Goal: Information Seeking & Learning: Learn about a topic

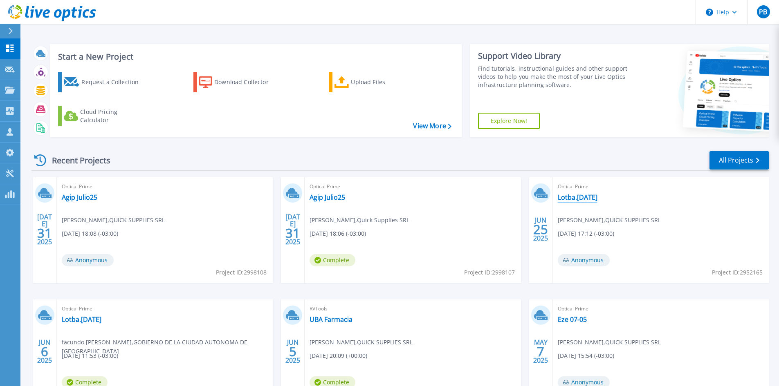
click at [587, 202] on link "Lotba.02.06.2025" at bounding box center [578, 197] width 40 height 8
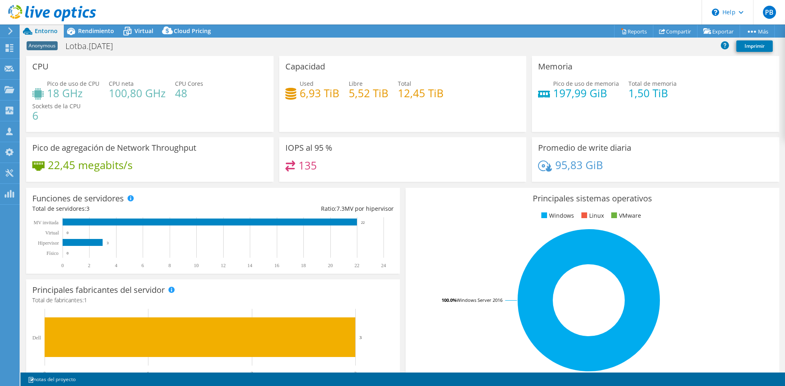
select select "USD"
click at [97, 32] on span "Rendimiento" at bounding box center [96, 31] width 36 height 8
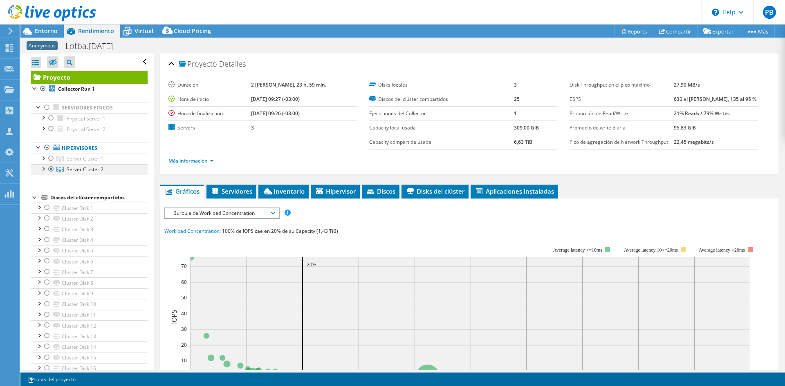
click at [42, 170] on div at bounding box center [43, 168] width 8 height 8
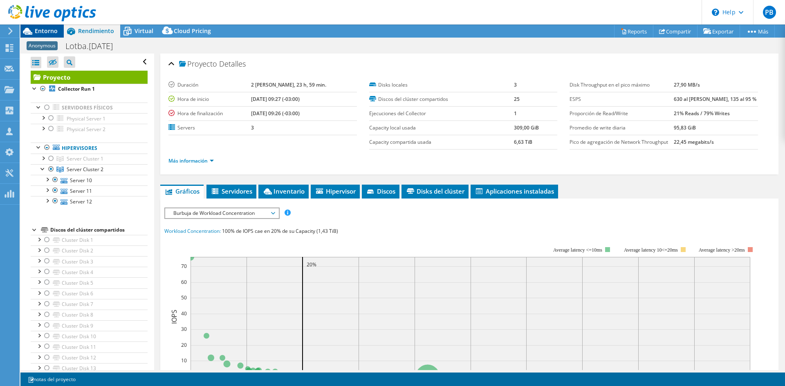
click at [35, 30] on span "Entorno" at bounding box center [46, 31] width 23 height 8
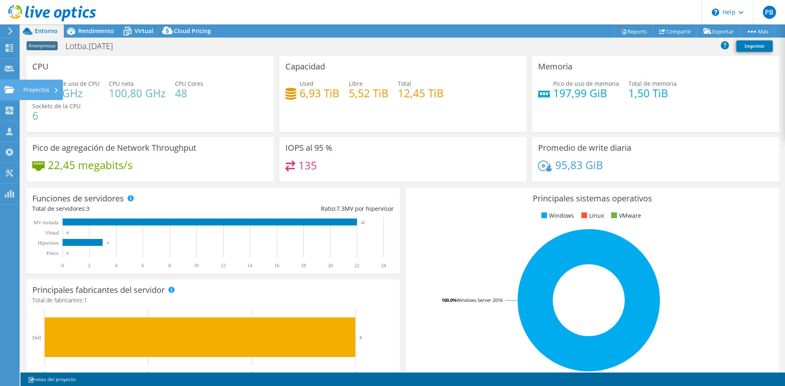
click at [9, 88] on use at bounding box center [9, 89] width 10 height 7
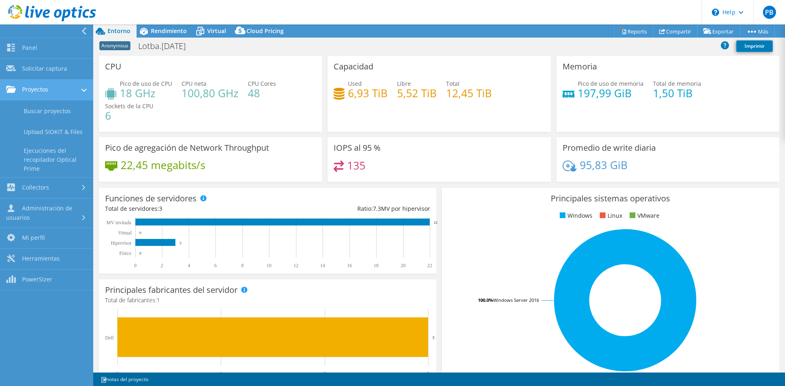
click at [41, 92] on link "Proyectos" at bounding box center [46, 90] width 93 height 21
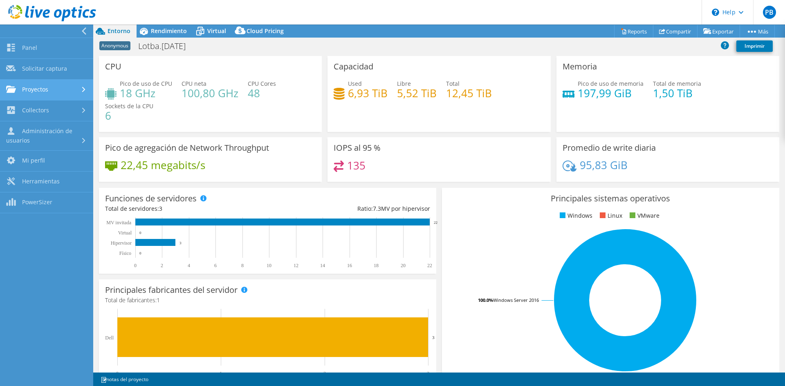
click at [41, 92] on link "Proyectos" at bounding box center [46, 90] width 93 height 21
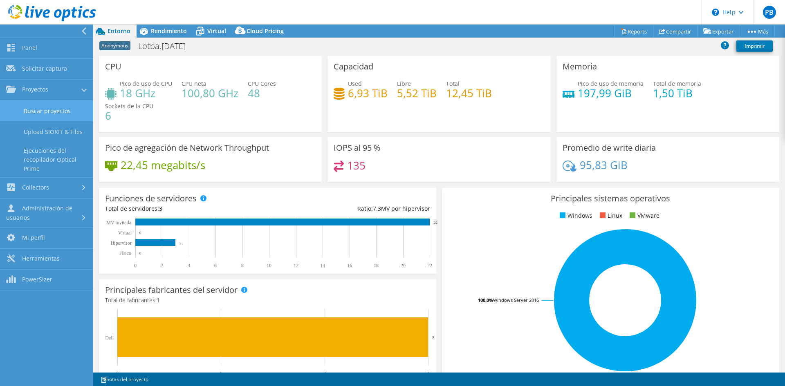
click at [47, 114] on link "Buscar proyectos" at bounding box center [46, 111] width 93 height 21
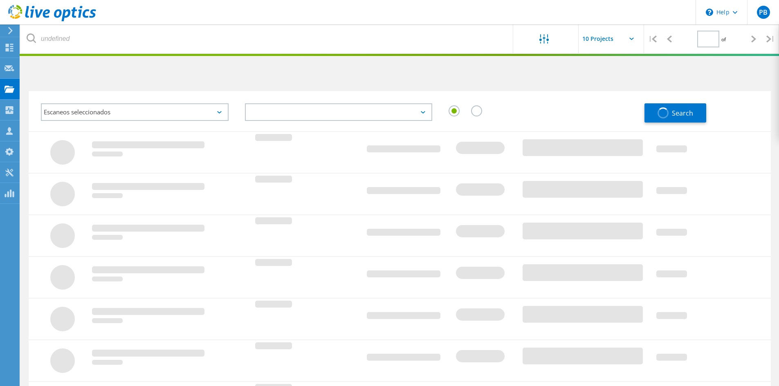
type input "1"
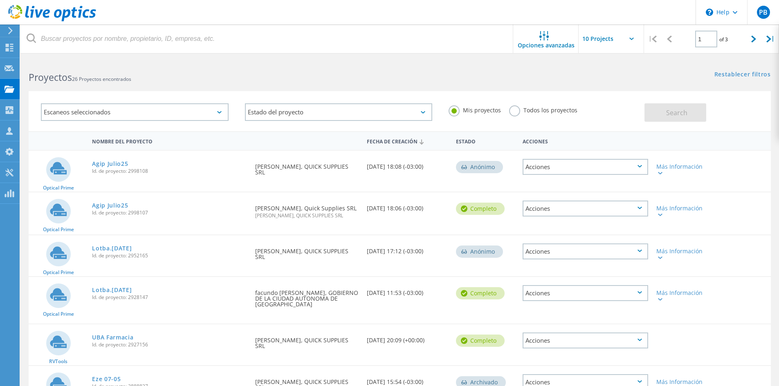
click at [205, 117] on div "Escaneos seleccionados" at bounding box center [135, 112] width 188 height 18
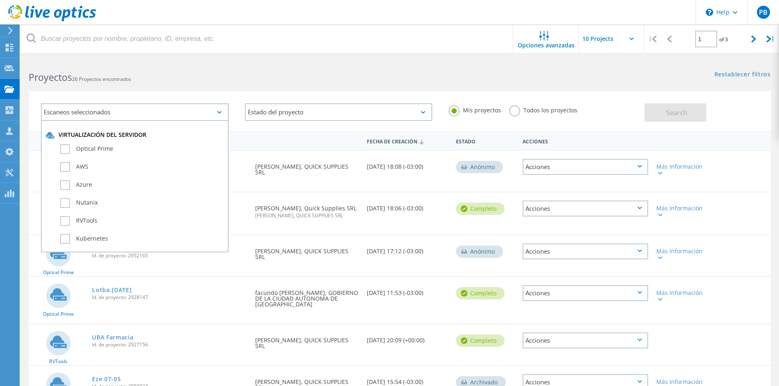
click at [205, 117] on div "Escaneos seleccionados" at bounding box center [135, 112] width 188 height 18
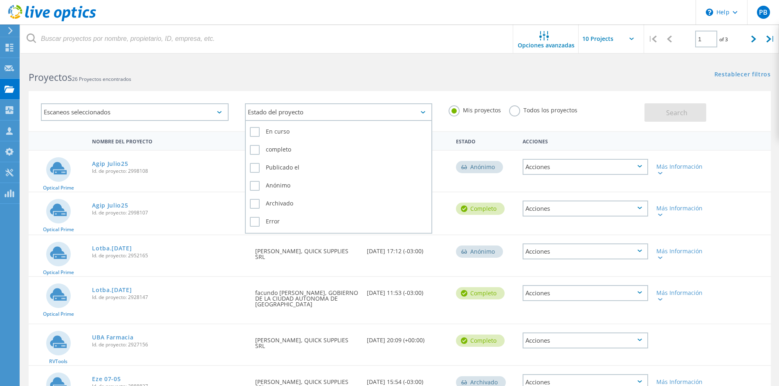
click at [268, 117] on div "Estado del proyecto" at bounding box center [339, 112] width 188 height 18
click at [269, 116] on div "Estado del proyecto" at bounding box center [339, 112] width 188 height 18
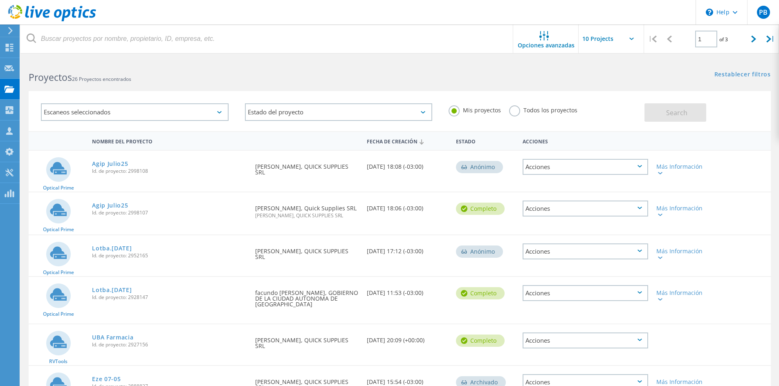
click at [512, 111] on label "Todos los proyectos" at bounding box center [543, 109] width 68 height 8
click at [0, 0] on input "Todos los proyectos" at bounding box center [0, 0] width 0 height 0
click at [705, 108] on button "Search" at bounding box center [675, 112] width 62 height 18
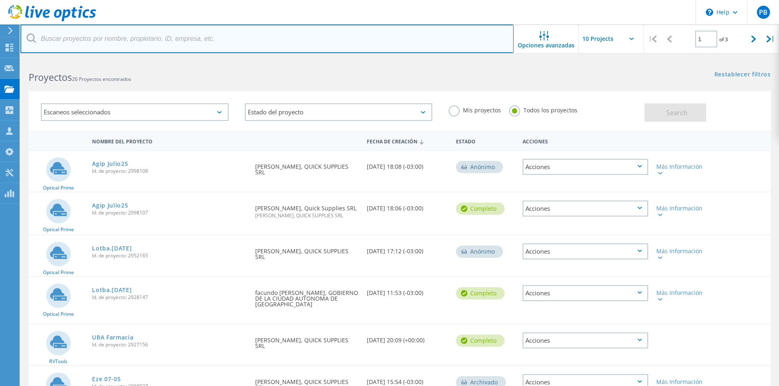
click at [146, 36] on input "text" at bounding box center [266, 39] width 493 height 29
type input "soster"
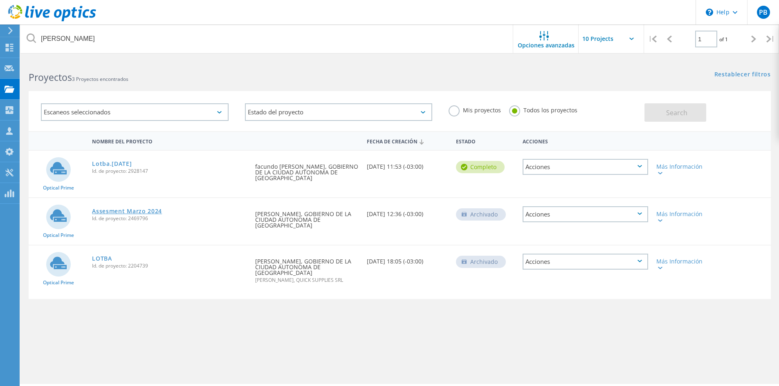
click at [114, 211] on link "Assesment Marzo 2024" at bounding box center [127, 212] width 70 height 6
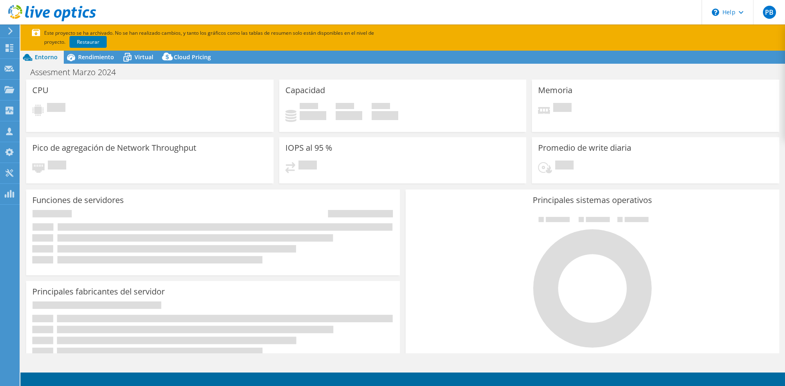
select select "USD"
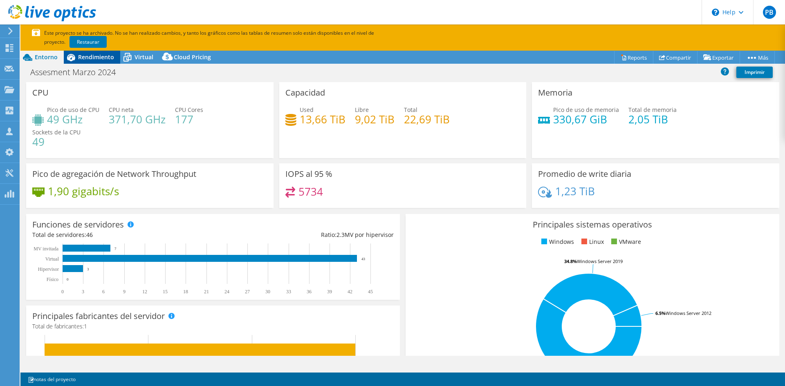
click at [85, 56] on span "Rendimiento" at bounding box center [96, 57] width 36 height 8
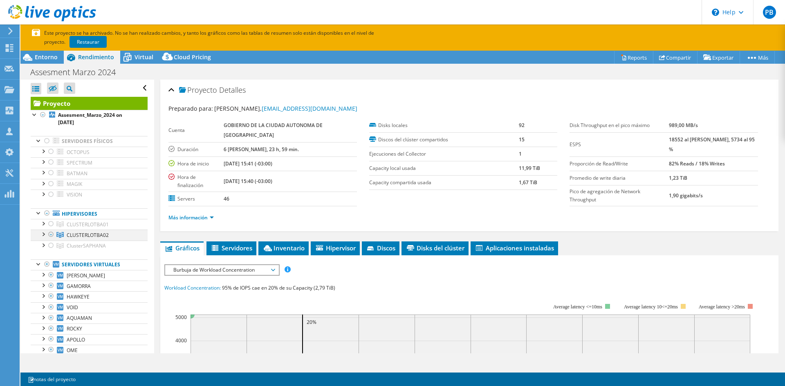
click at [44, 235] on div at bounding box center [43, 234] width 8 height 8
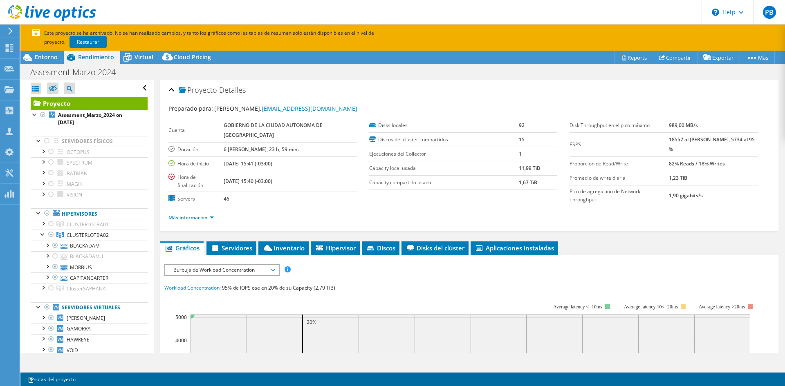
scroll to position [41, 0]
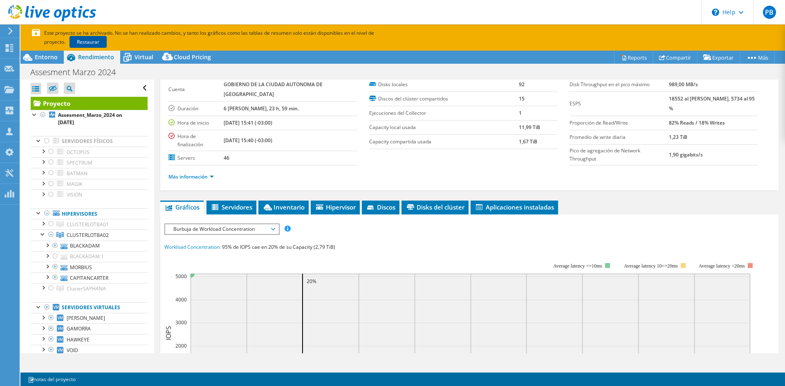
click at [71, 42] on link "Restaurar" at bounding box center [88, 42] width 37 height 12
click at [7, 90] on use at bounding box center [9, 89] width 10 height 7
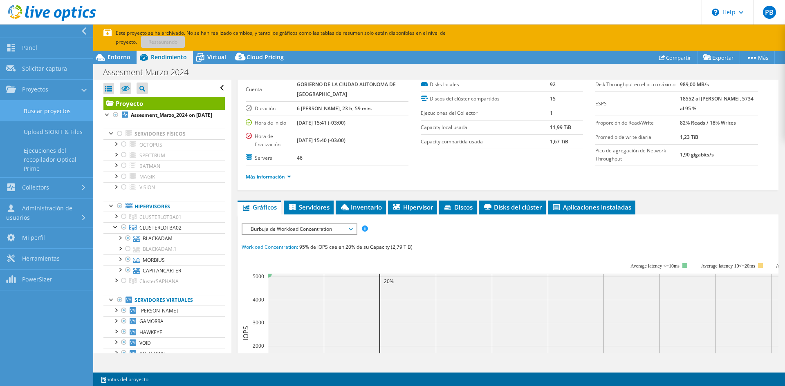
click at [26, 112] on link "Buscar proyectos" at bounding box center [46, 111] width 93 height 21
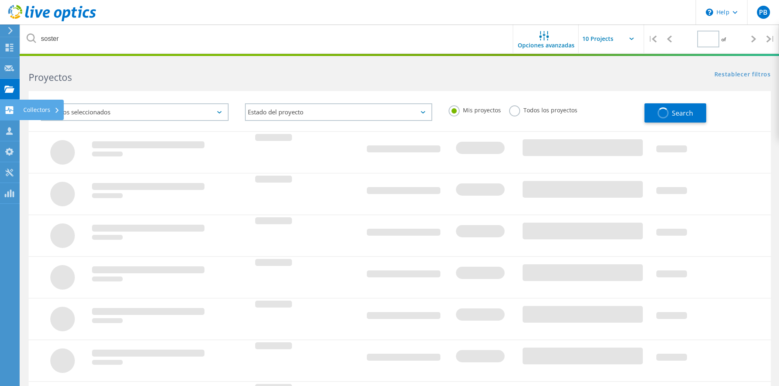
type input "1"
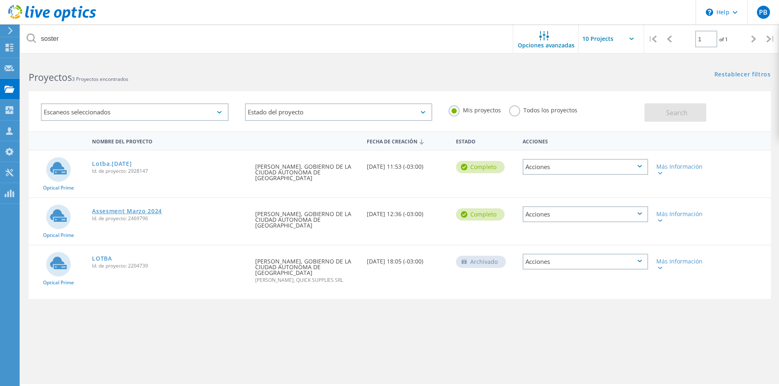
click at [128, 213] on link "Assesment Marzo 2024" at bounding box center [127, 212] width 70 height 6
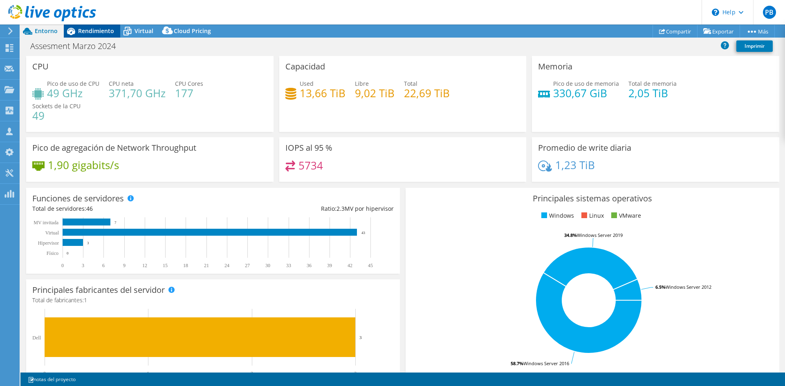
click at [88, 36] on div "Rendimiento" at bounding box center [92, 31] width 56 height 13
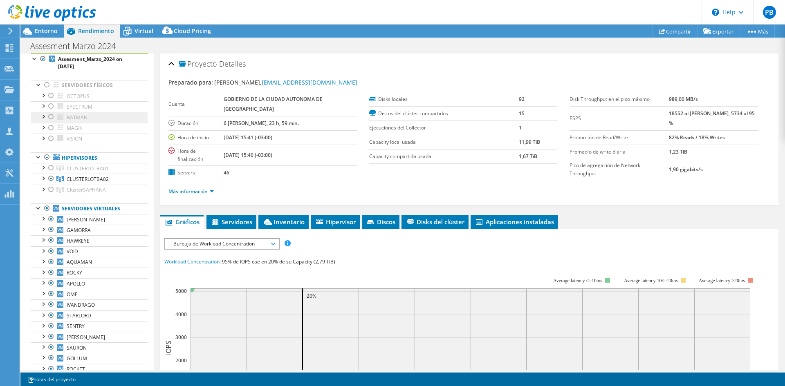
scroll to position [41, 0]
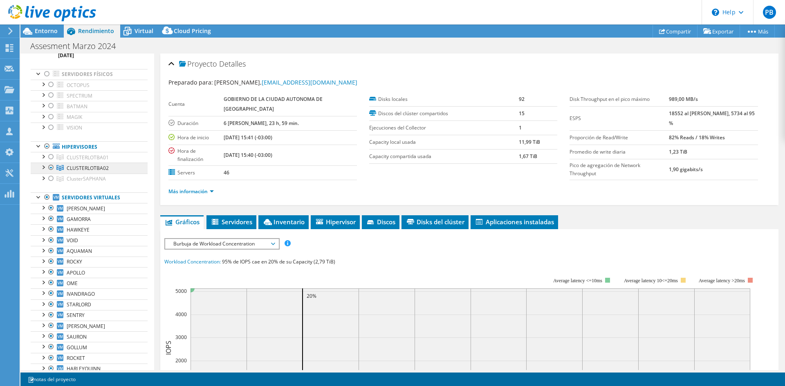
click at [61, 160] on icon at bounding box center [59, 158] width 7 height 6
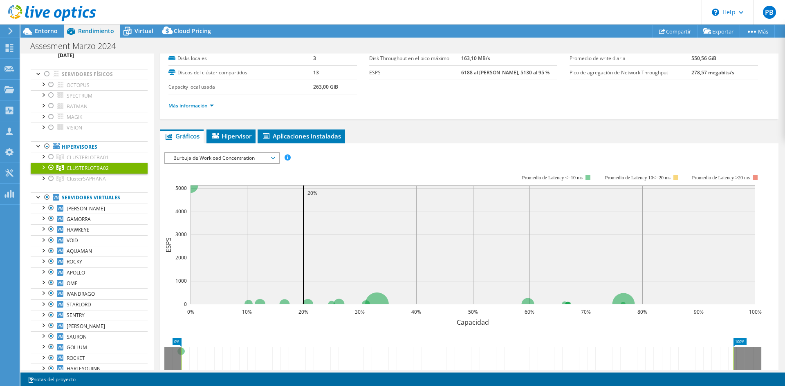
click at [42, 167] on div at bounding box center [43, 167] width 8 height 8
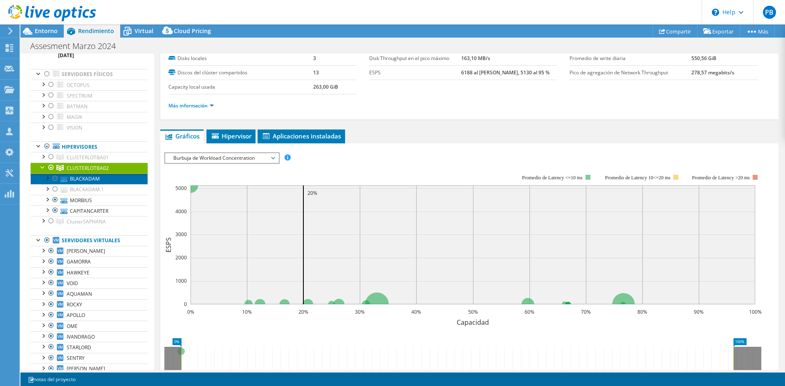
click at [79, 181] on link "BLACKADAM" at bounding box center [89, 179] width 117 height 11
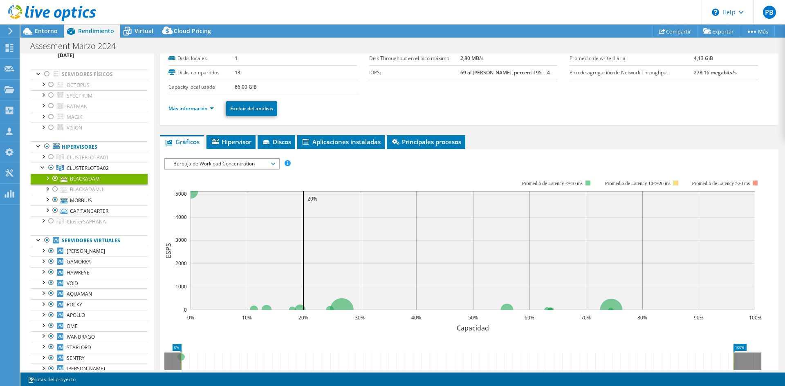
click at [228, 166] on span "Burbuja de Workload Concentration" at bounding box center [221, 164] width 105 height 10
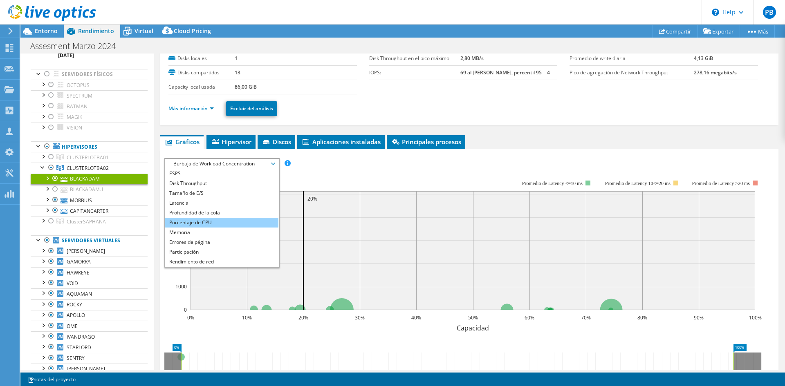
click at [223, 221] on li "Porcentaje de CPU" at bounding box center [221, 223] width 113 height 10
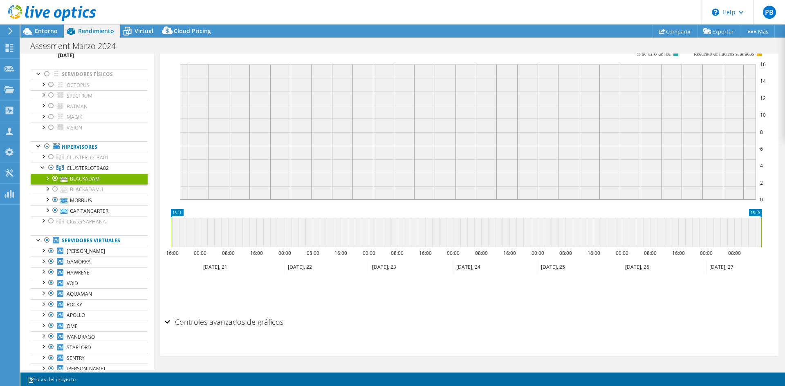
scroll to position [7, 0]
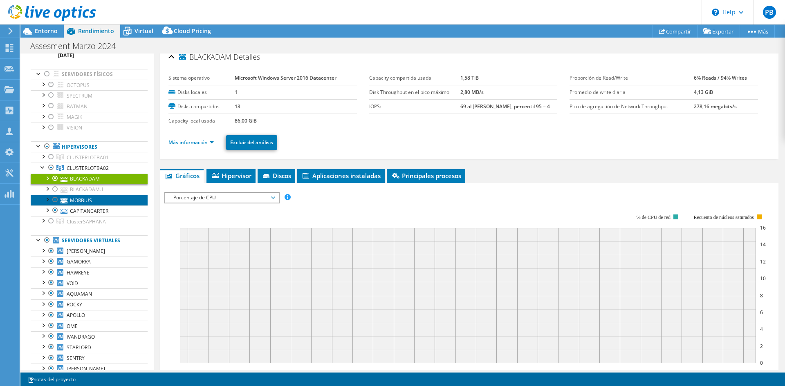
click at [97, 202] on ul "BLACKADAM 0 C: C:ClusterStorageIntegraciondesa" at bounding box center [89, 195] width 117 height 43
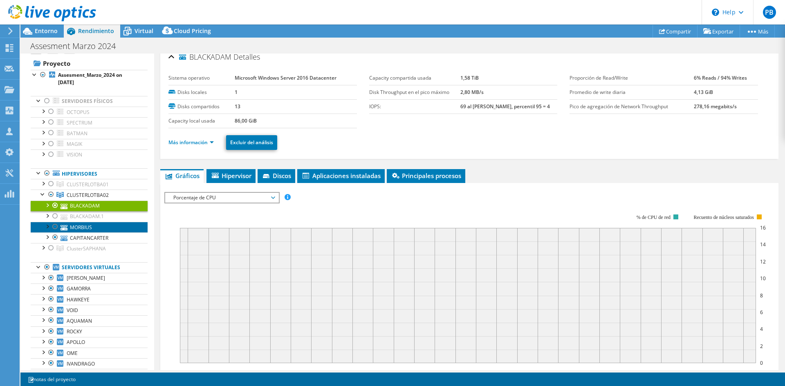
scroll to position [0, 0]
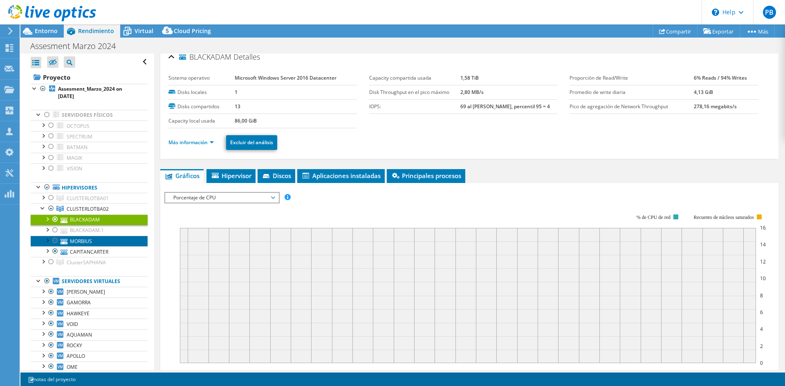
click at [83, 240] on link "MORBIUS" at bounding box center [89, 241] width 117 height 11
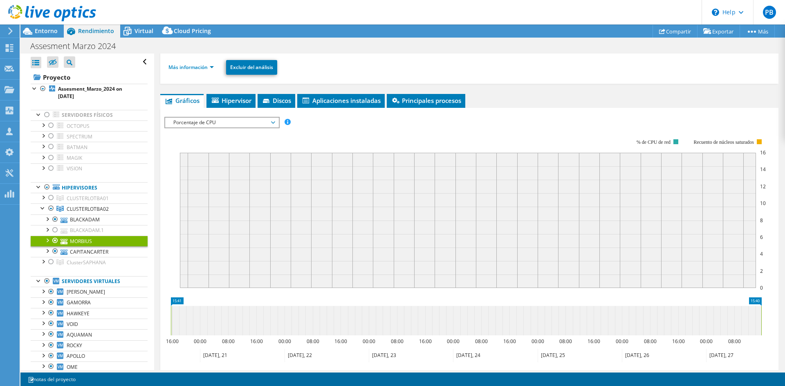
scroll to position [89, 0]
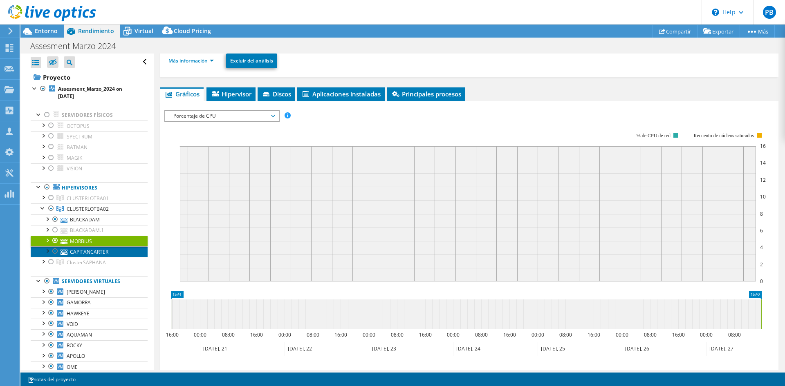
click at [92, 253] on link "CAPITANCARTER" at bounding box center [89, 252] width 117 height 11
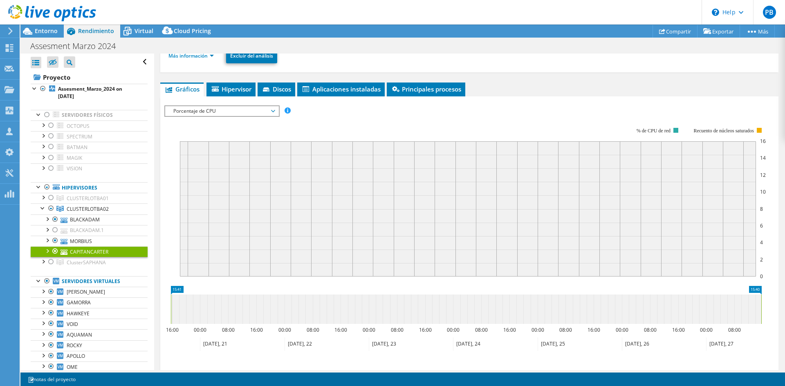
scroll to position [0, 0]
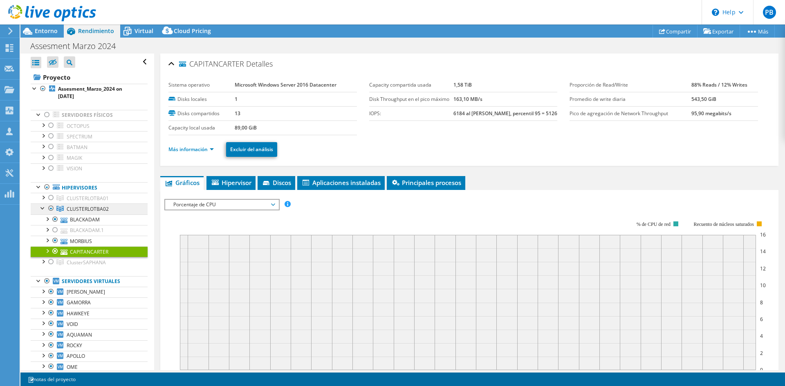
click at [67, 204] on link "CLUSTERLOTBA02" at bounding box center [89, 198] width 117 height 11
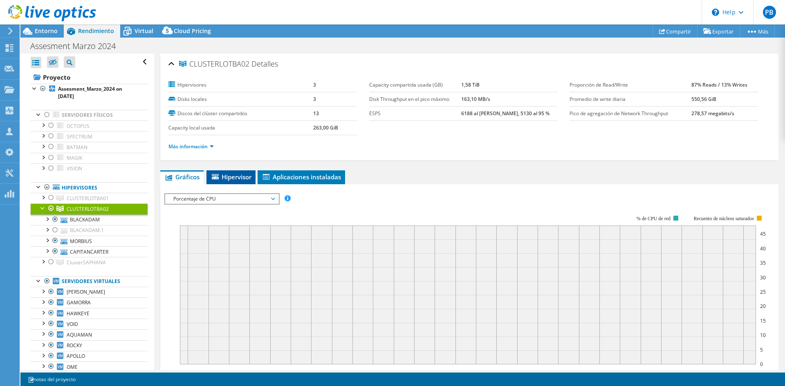
click at [227, 180] on span "Hipervisor" at bounding box center [231, 177] width 41 height 8
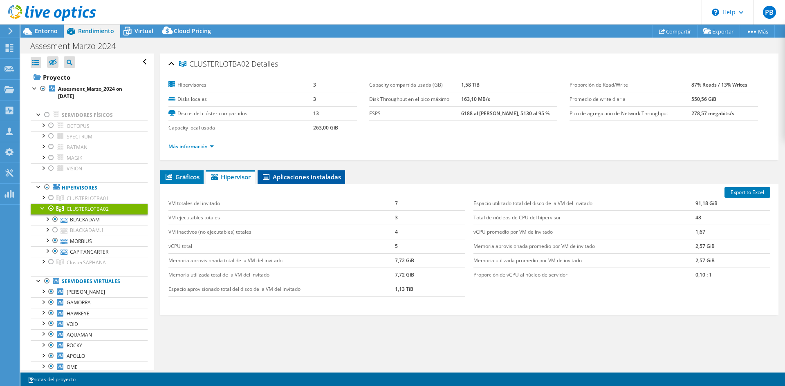
click at [305, 177] on span "Aplicaciones instaladas" at bounding box center [301, 177] width 79 height 8
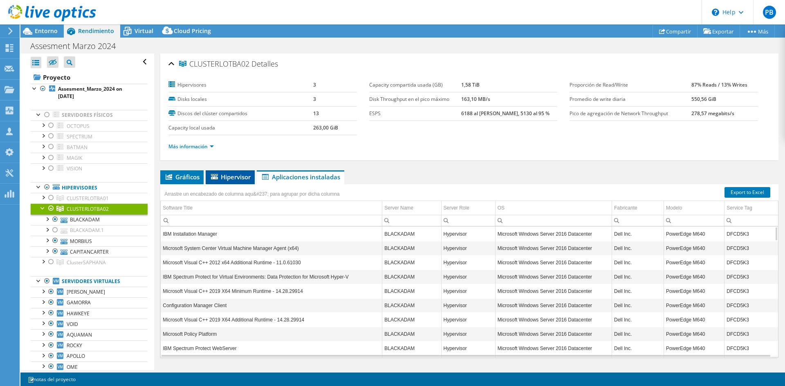
click at [245, 176] on span "Hipervisor" at bounding box center [230, 177] width 41 height 8
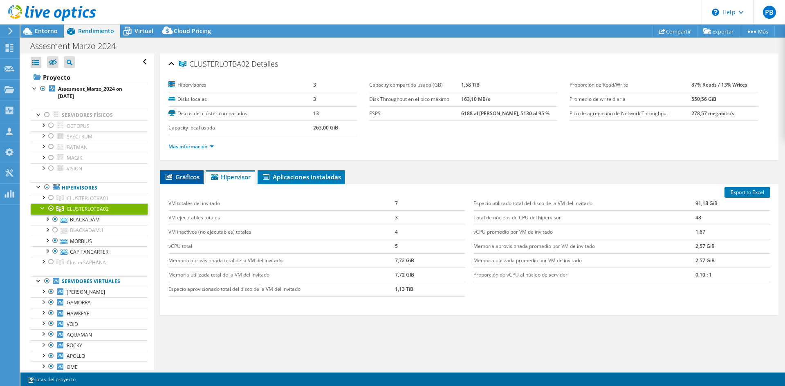
click at [190, 175] on span "Gráficos" at bounding box center [181, 177] width 35 height 8
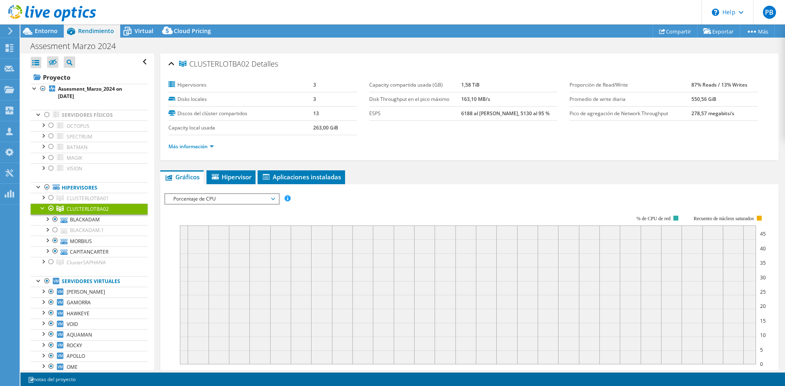
click at [205, 200] on span "Porcentaje de CPU" at bounding box center [221, 199] width 105 height 10
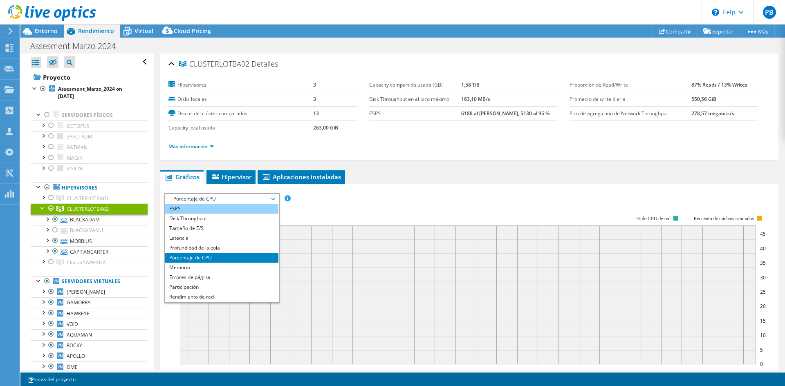
click at [205, 212] on li "ESPS" at bounding box center [221, 209] width 113 height 10
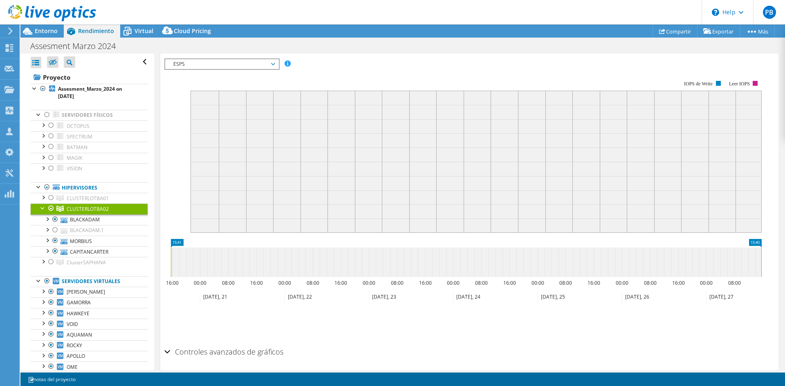
scroll to position [123, 0]
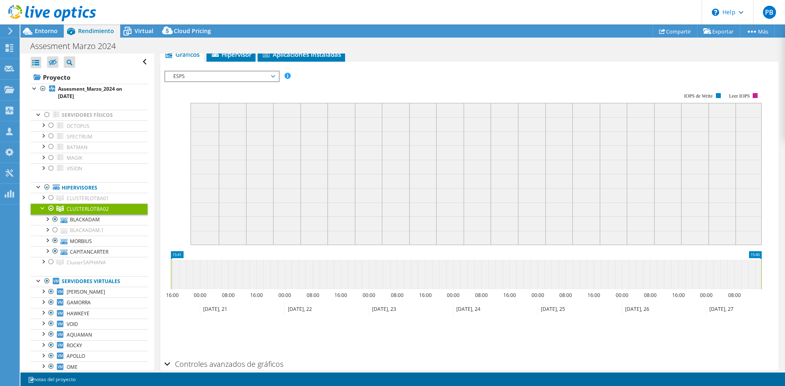
click at [186, 270] on icon at bounding box center [466, 274] width 590 height 29
drag, startPoint x: 230, startPoint y: 283, endPoint x: 227, endPoint y: 276, distance: 8.6
click at [231, 284] on icon at bounding box center [466, 274] width 590 height 29
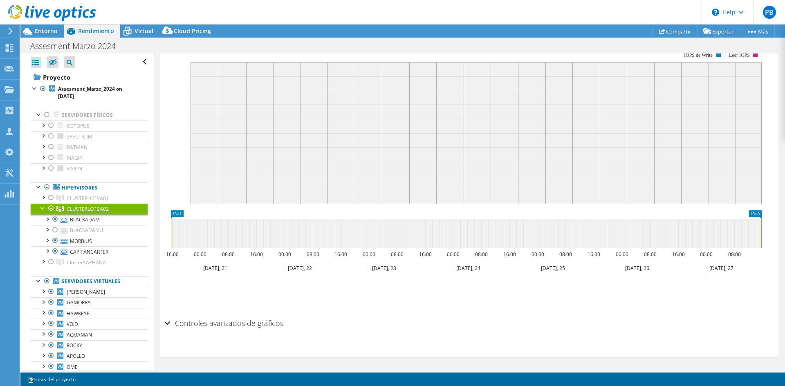
scroll to position [165, 0]
click at [191, 327] on h2 "Controles avanzados de gráficos" at bounding box center [223, 322] width 119 height 16
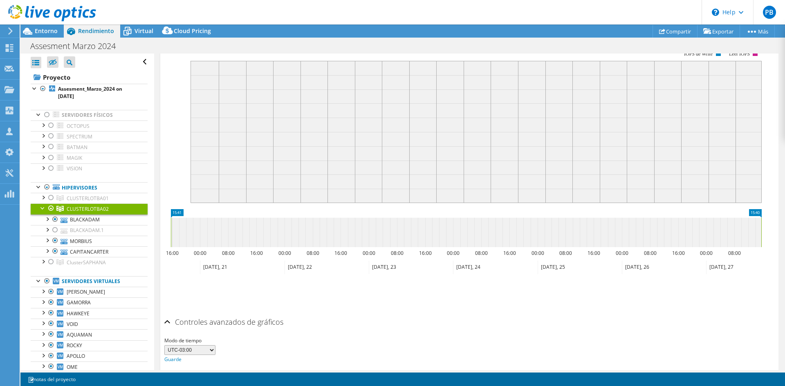
click at [207, 324] on h2 "Controles avanzados de gráficos" at bounding box center [223, 322] width 119 height 16
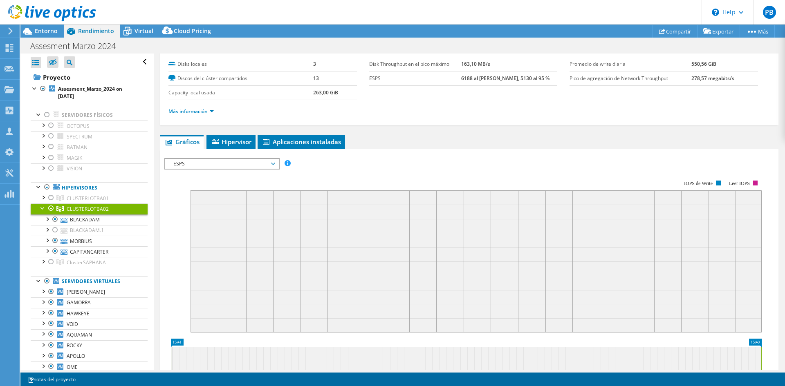
scroll to position [0, 0]
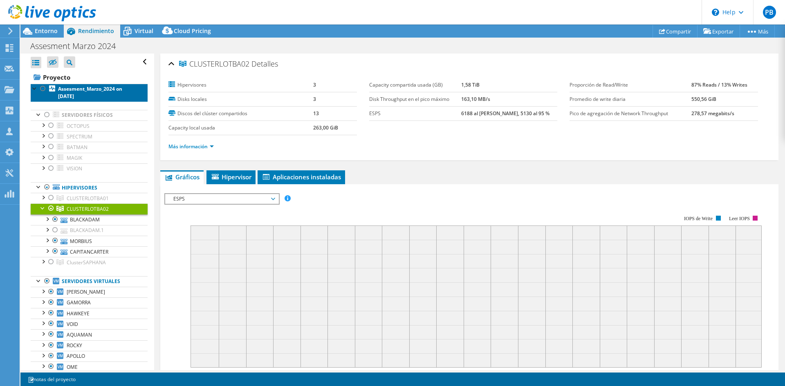
click at [83, 93] on link "Assesment_Marzo_2024 on 4/24/2024" at bounding box center [89, 93] width 117 height 18
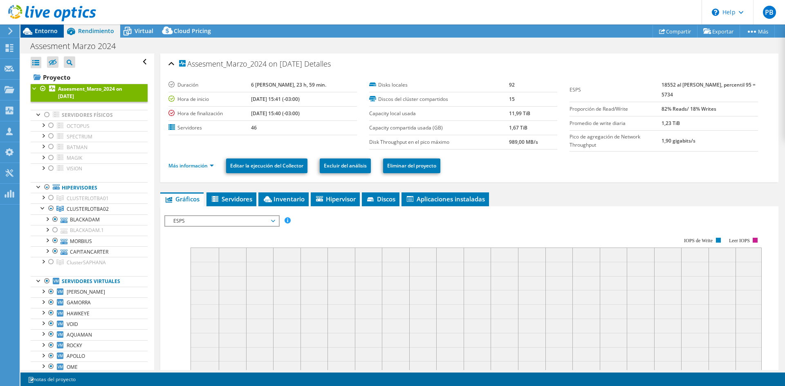
click at [40, 29] on span "Entorno" at bounding box center [46, 31] width 23 height 8
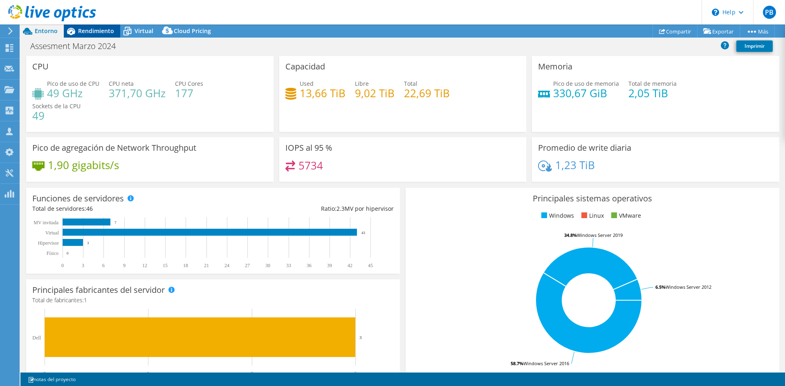
click at [88, 30] on span "Rendimiento" at bounding box center [96, 31] width 36 height 8
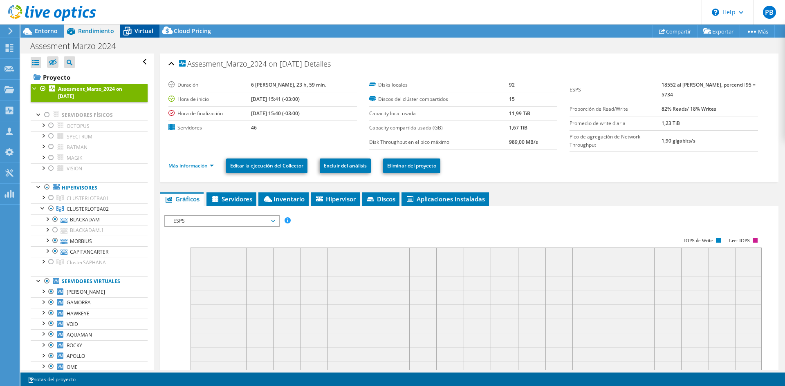
click at [137, 31] on span "Virtual" at bounding box center [144, 31] width 19 height 8
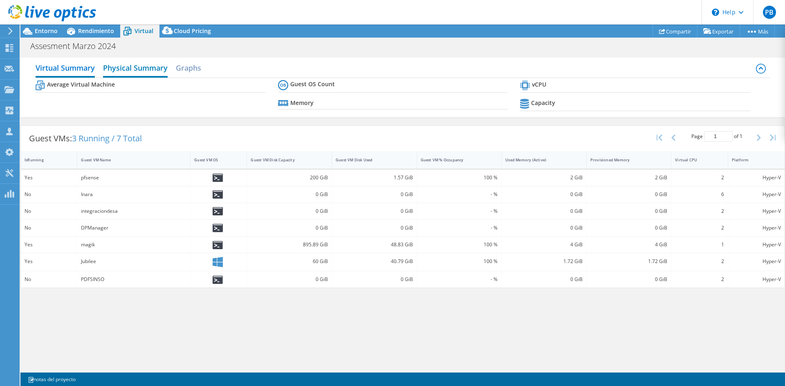
click at [121, 72] on h2 "Physical Summary" at bounding box center [135, 69] width 65 height 18
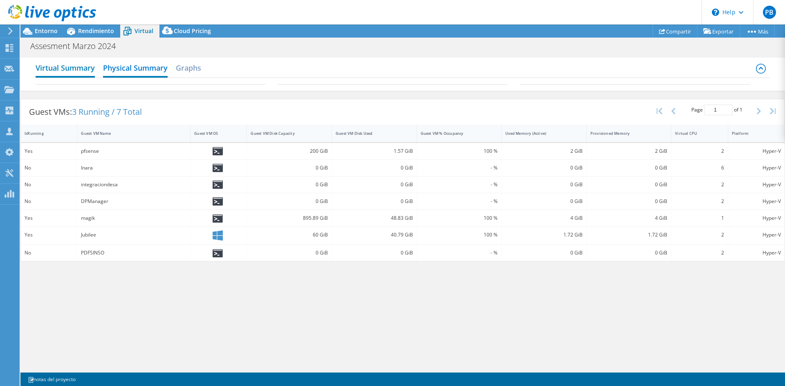
click at [81, 68] on h2 "Virtual Summary" at bounding box center [65, 69] width 59 height 18
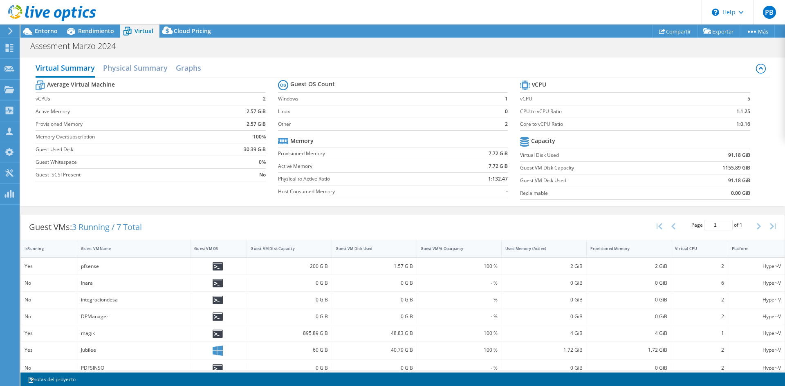
click at [135, 56] on div "Virtual Summary Physical Summary Graphs Average Virtual Machine vCPUs 2 Active …" at bounding box center [402, 132] width 765 height 157
click at [186, 70] on h2 "Graphs" at bounding box center [188, 69] width 25 height 18
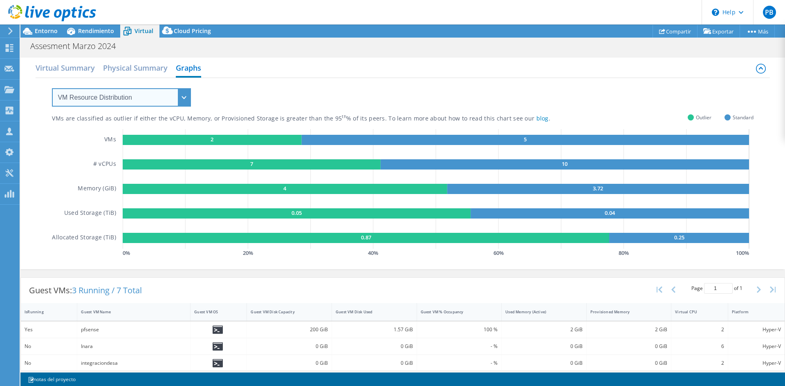
click at [105, 98] on select "VM Resource Distribution Provisioning Contrast Over Provisioning" at bounding box center [121, 97] width 139 height 18
click at [52, 88] on select "VM Resource Distribution Provisioning Contrast Over Provisioning" at bounding box center [121, 97] width 139 height 18
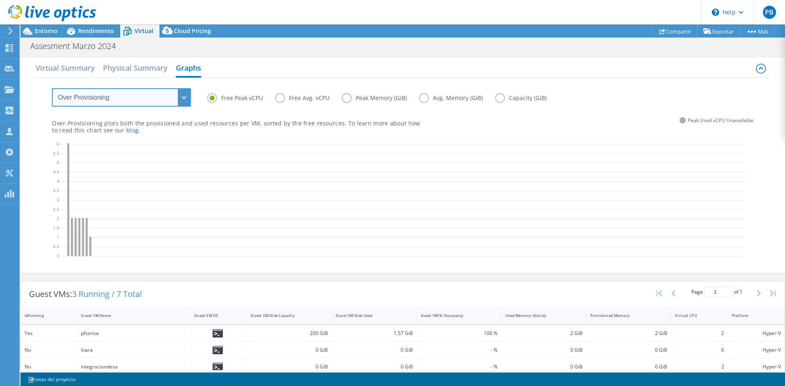
click at [117, 99] on select "VM Resource Distribution Provisioning Contrast Over Provisioning" at bounding box center [121, 97] width 139 height 18
click at [52, 88] on select "VM Resource Distribution Provisioning Contrast Over Provisioning" at bounding box center [121, 97] width 139 height 18
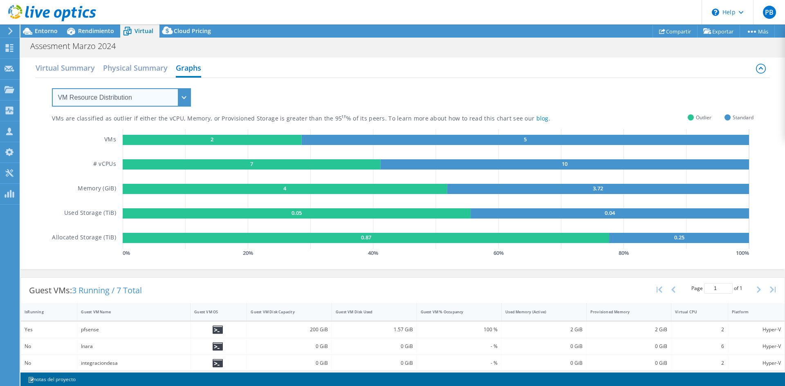
click at [144, 93] on select "VM Resource Distribution Provisioning Contrast Over Provisioning" at bounding box center [121, 97] width 139 height 18
select select "Over Provisioning"
click at [52, 88] on select "VM Resource Distribution Provisioning Contrast Over Provisioning" at bounding box center [121, 97] width 139 height 18
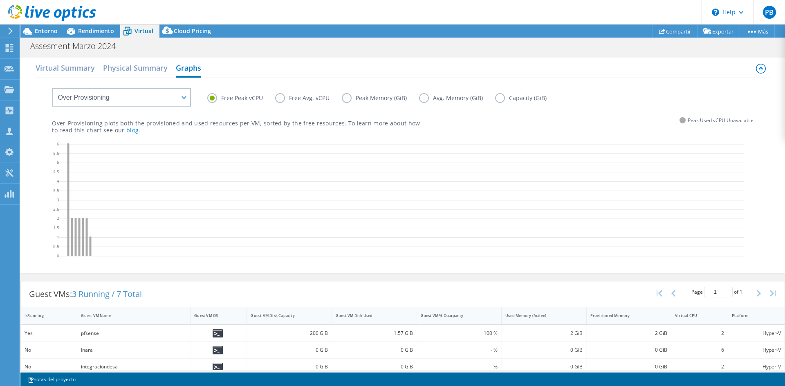
click at [344, 101] on label "Peak Memory (GiB)" at bounding box center [380, 98] width 77 height 10
click at [0, 0] on input "Peak Memory (GiB)" at bounding box center [0, 0] width 0 height 0
click at [282, 101] on label "Free Avg. vCPU" at bounding box center [308, 98] width 67 height 10
click at [0, 0] on input "Free Avg. vCPU" at bounding box center [0, 0] width 0 height 0
click at [211, 99] on label "Free Peak vCPU" at bounding box center [241, 98] width 68 height 10
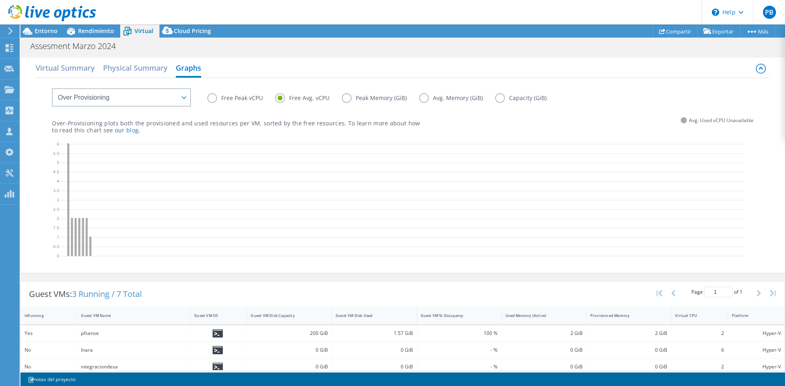
click at [0, 0] on input "Free Peak vCPU" at bounding box center [0, 0] width 0 height 0
click at [42, 34] on span "Entorno" at bounding box center [46, 31] width 23 height 8
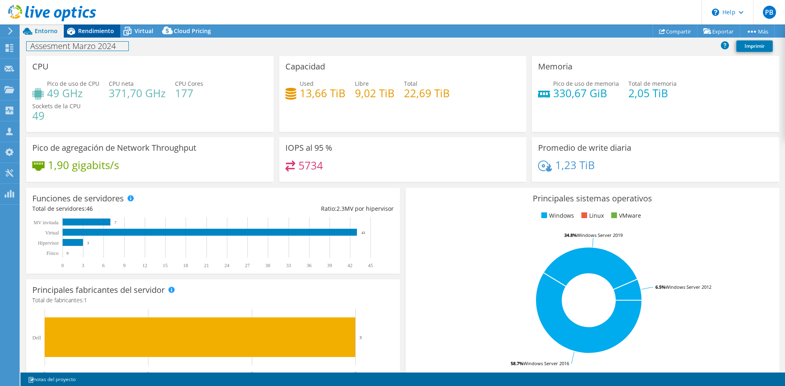
drag, startPoint x: 88, startPoint y: 40, endPoint x: 103, endPoint y: 34, distance: 15.8
click at [89, 40] on div "Assesment Marzo 2024 Imprimir" at bounding box center [402, 45] width 765 height 15
click at [108, 32] on span "Rendimiento" at bounding box center [96, 31] width 36 height 8
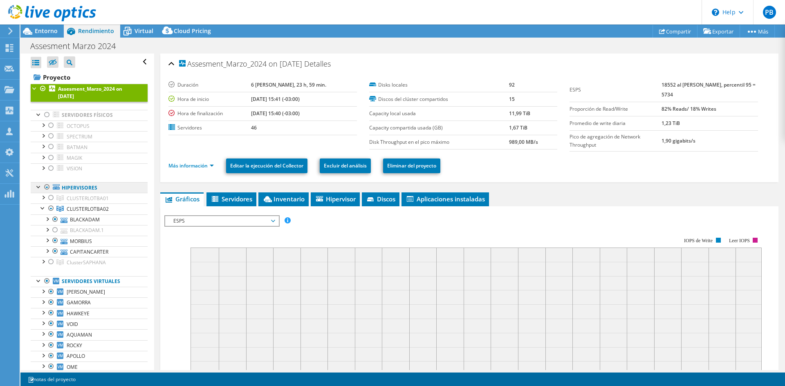
click at [74, 188] on link "Hipervisores" at bounding box center [89, 187] width 117 height 11
click at [34, 88] on div at bounding box center [35, 88] width 8 height 8
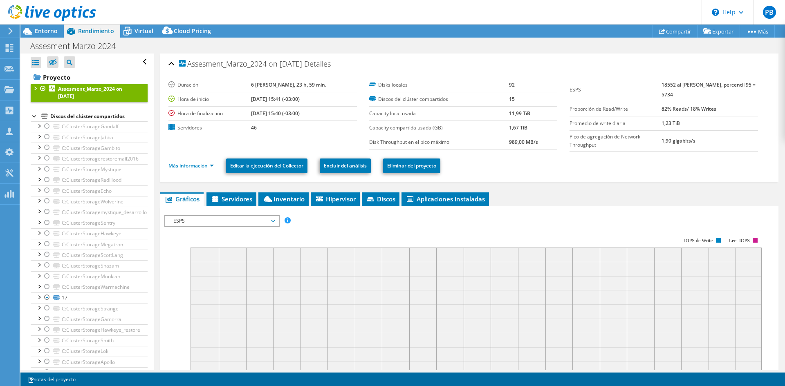
click at [34, 88] on div at bounding box center [35, 88] width 8 height 8
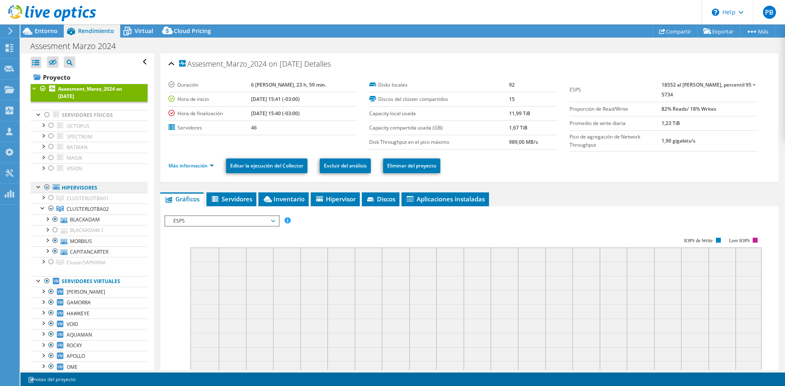
click at [88, 187] on link "Hipervisores" at bounding box center [89, 187] width 117 height 11
click at [83, 202] on span "CLUSTERLOTBA02" at bounding box center [88, 198] width 42 height 7
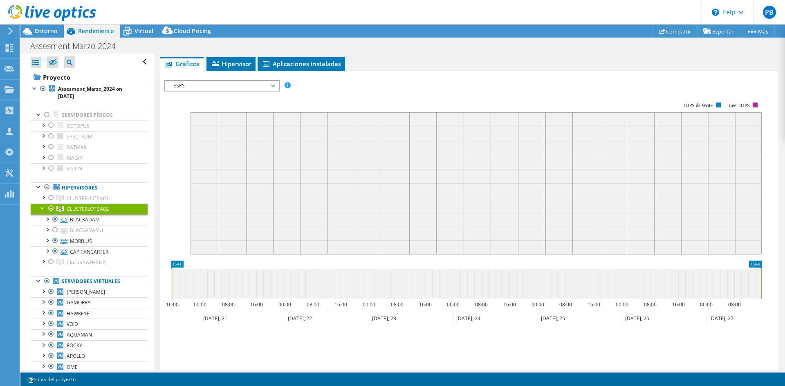
scroll to position [42, 0]
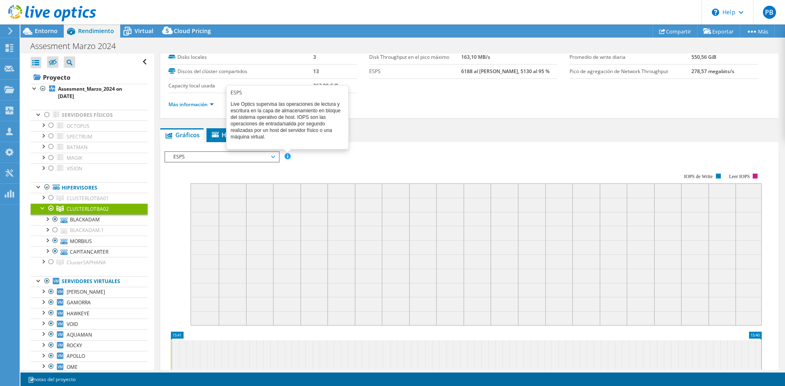
click at [285, 158] on span at bounding box center [288, 156] width 6 height 6
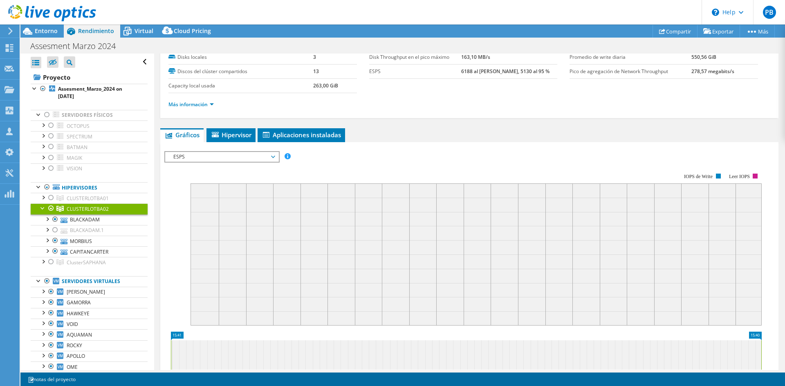
click at [268, 161] on span "ESPS" at bounding box center [221, 157] width 105 height 10
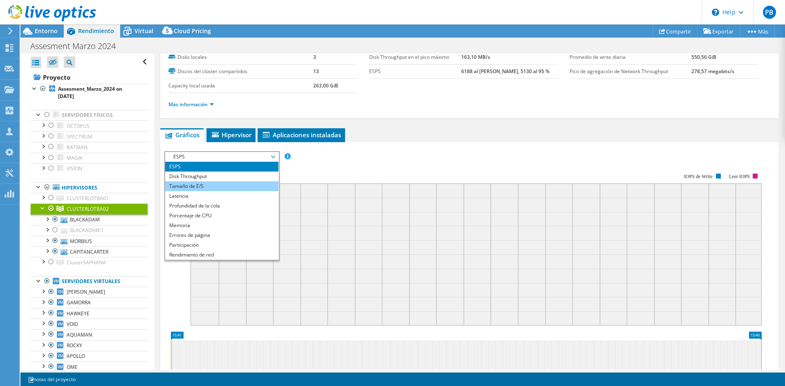
scroll to position [0, 0]
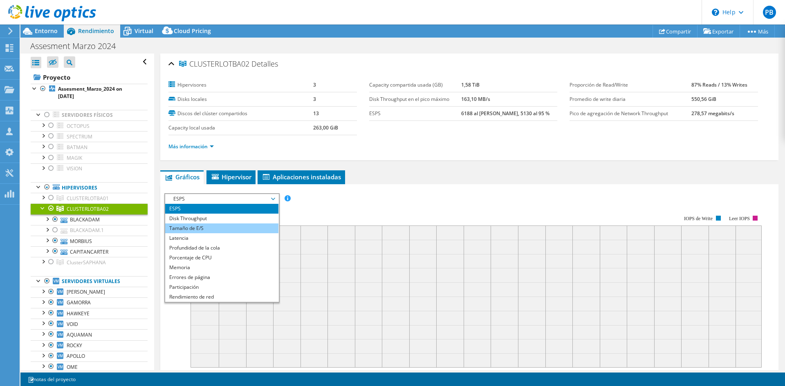
click at [222, 230] on li "Tamaño de E/S" at bounding box center [221, 229] width 113 height 10
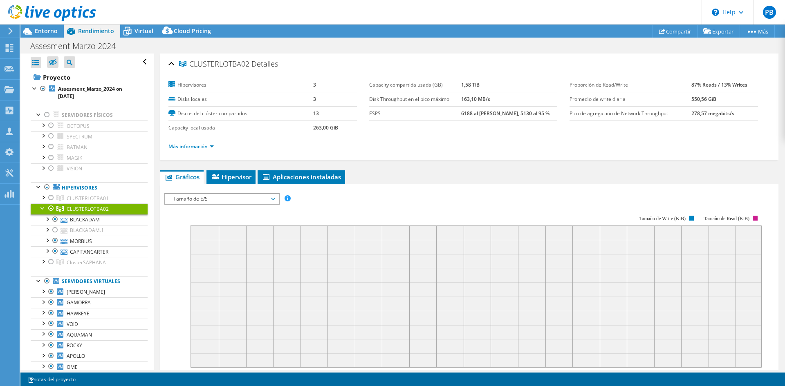
click at [243, 199] on span "Tamaño de E/S" at bounding box center [221, 199] width 105 height 10
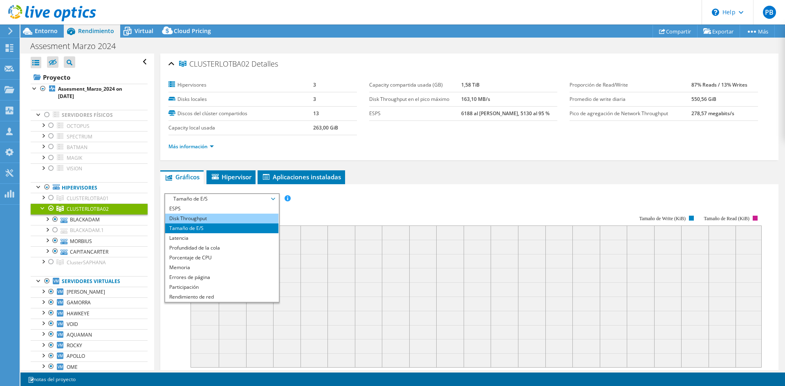
click at [233, 222] on li "Disk Throughput" at bounding box center [221, 219] width 113 height 10
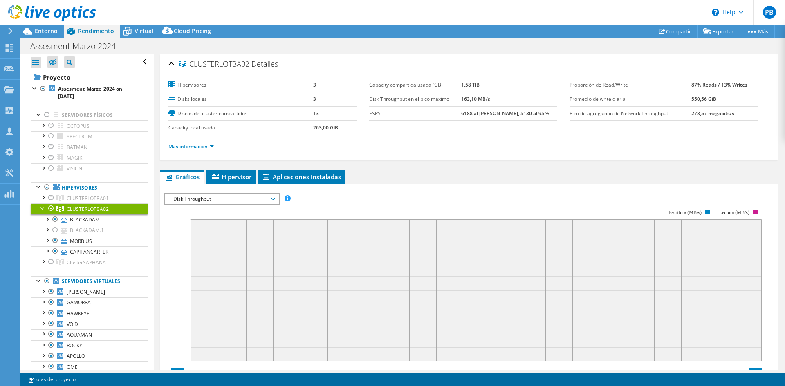
click at [245, 202] on span "Disk Throughput" at bounding box center [221, 199] width 105 height 10
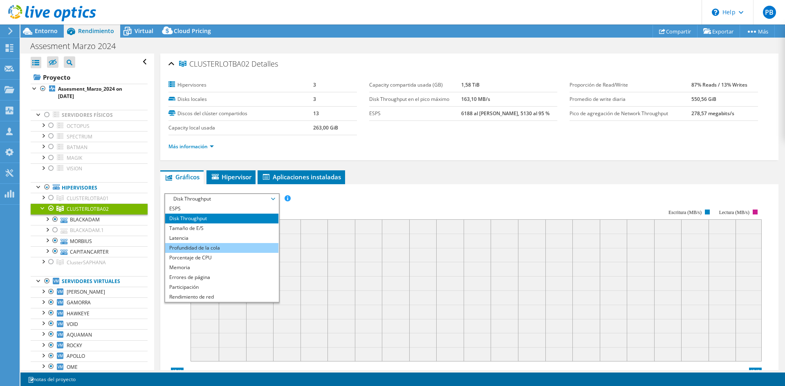
click at [222, 252] on li "Profundidad de la cola" at bounding box center [221, 248] width 113 height 10
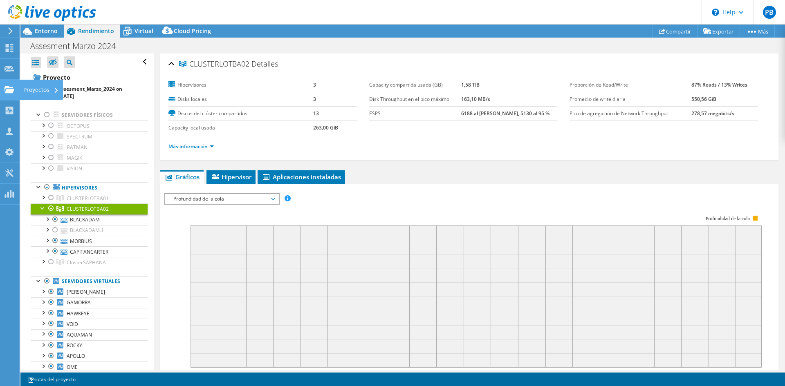
click at [9, 92] on use at bounding box center [9, 89] width 10 height 7
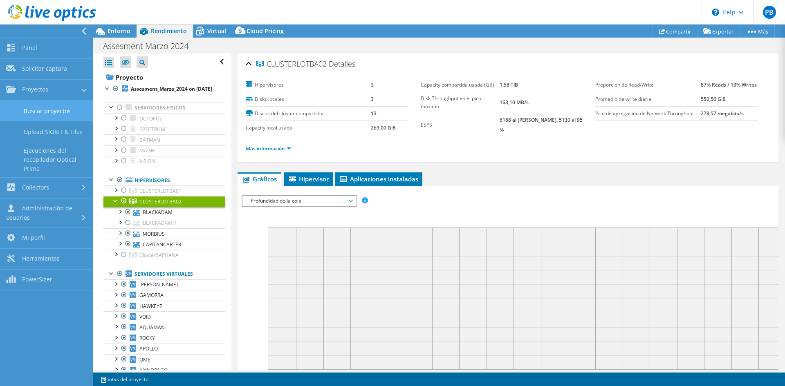
click at [58, 116] on link "Buscar proyectos" at bounding box center [46, 111] width 93 height 21
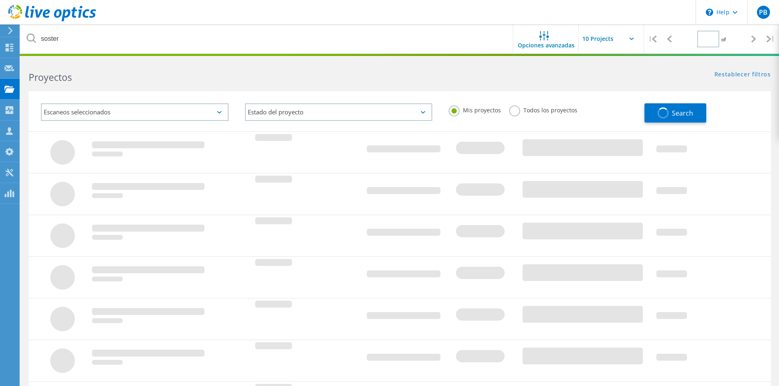
type input "1"
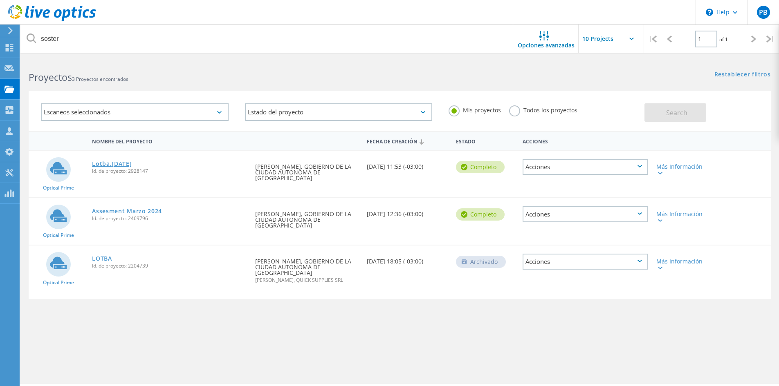
click at [131, 164] on link "Lotba.[DATE]" at bounding box center [112, 164] width 40 height 6
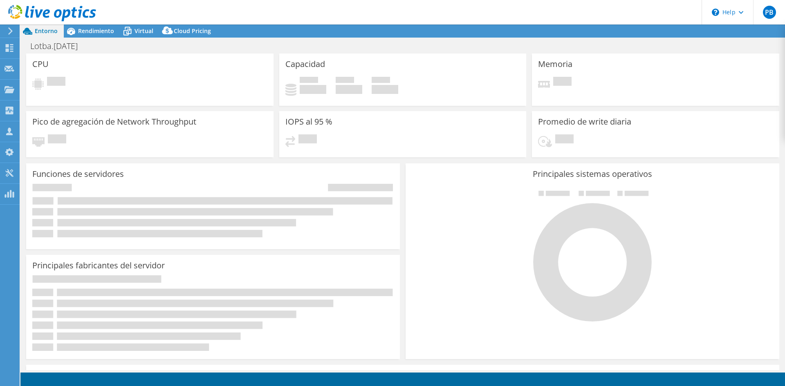
select select "USWest"
select select "USD"
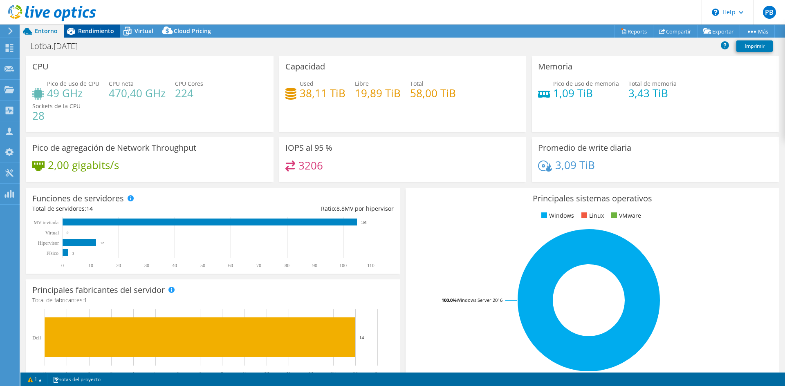
click at [105, 30] on span "Rendimiento" at bounding box center [96, 31] width 36 height 8
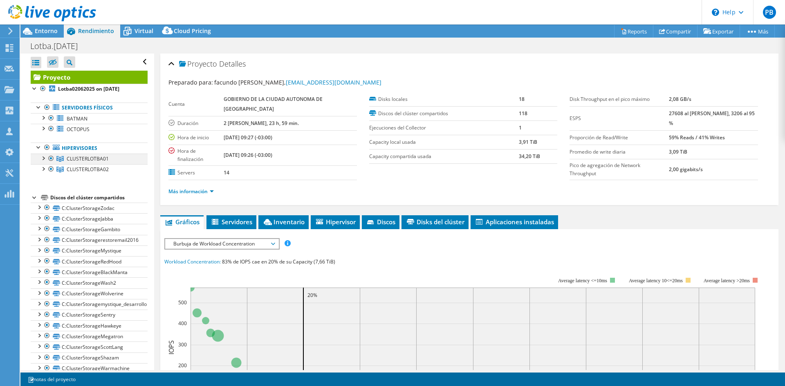
click at [45, 159] on div at bounding box center [43, 158] width 8 height 8
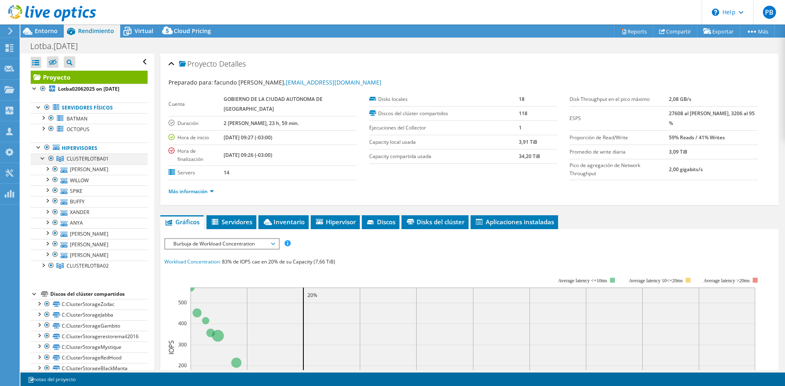
click at [51, 159] on div at bounding box center [51, 159] width 8 height 10
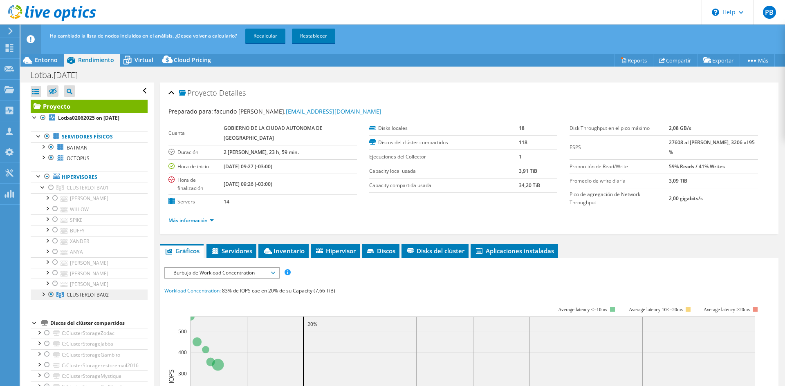
click at [101, 191] on span "CLUSTERLOTBA02" at bounding box center [88, 187] width 42 height 7
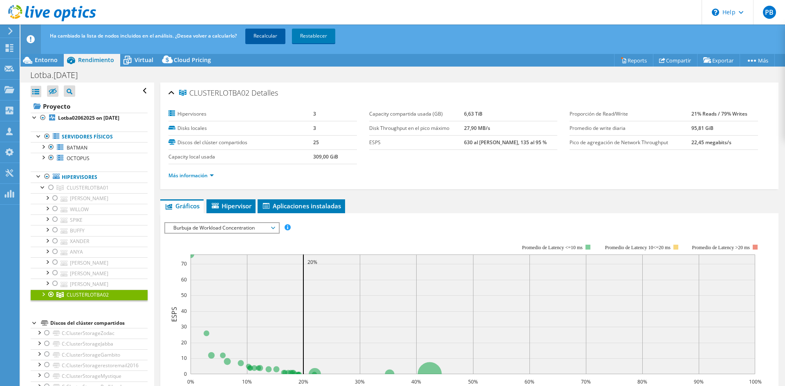
click at [276, 39] on link "Recalcular" at bounding box center [265, 36] width 40 height 15
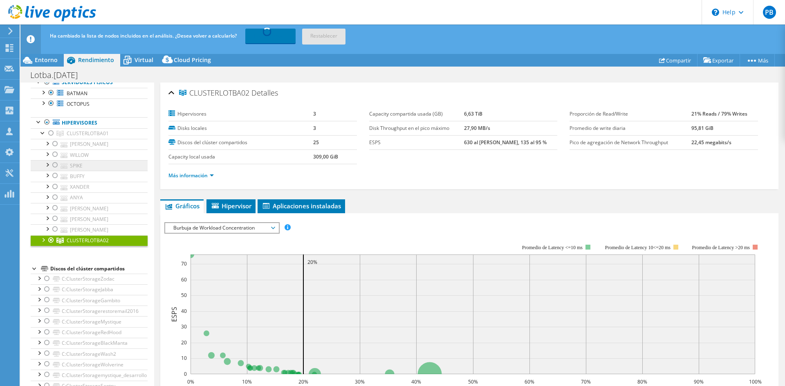
scroll to position [82, 0]
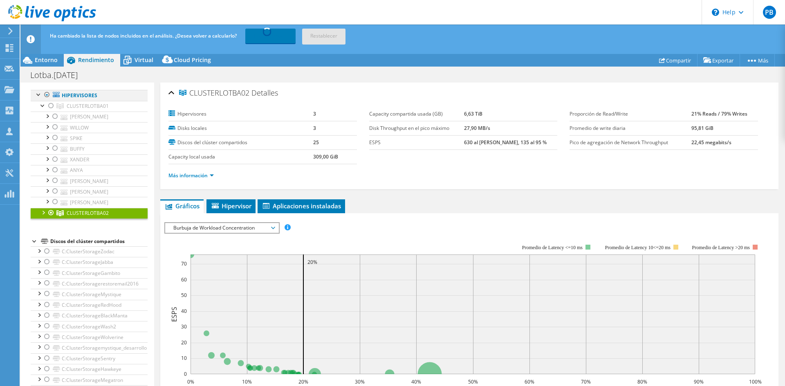
click at [38, 96] on div at bounding box center [39, 94] width 8 height 8
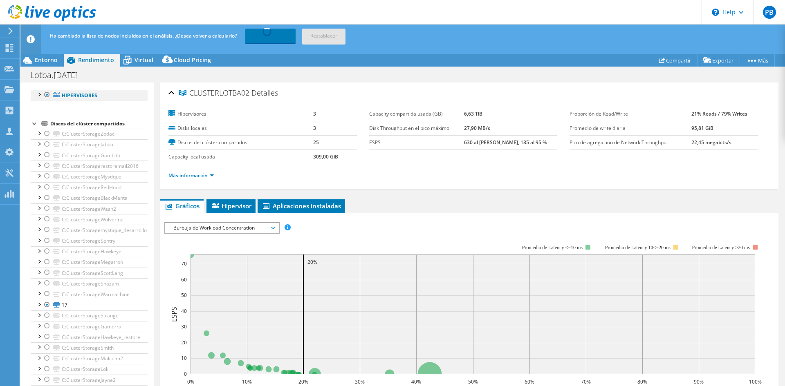
click at [38, 97] on div at bounding box center [39, 94] width 8 height 8
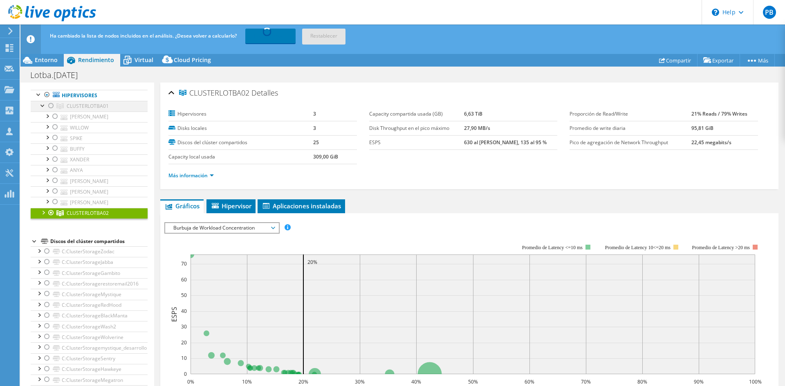
click at [40, 106] on div at bounding box center [43, 105] width 8 height 8
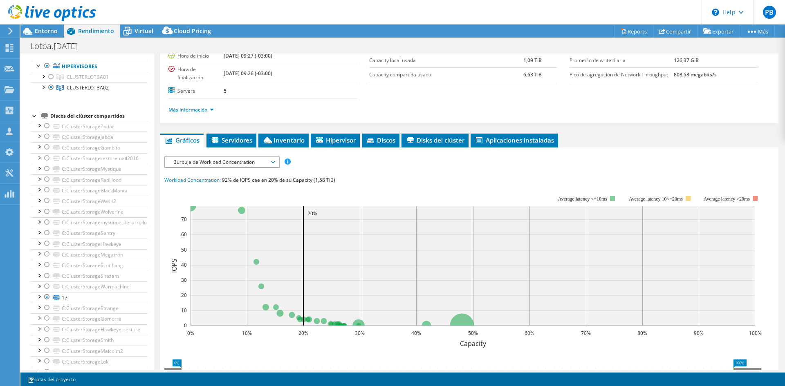
scroll to position [0, 0]
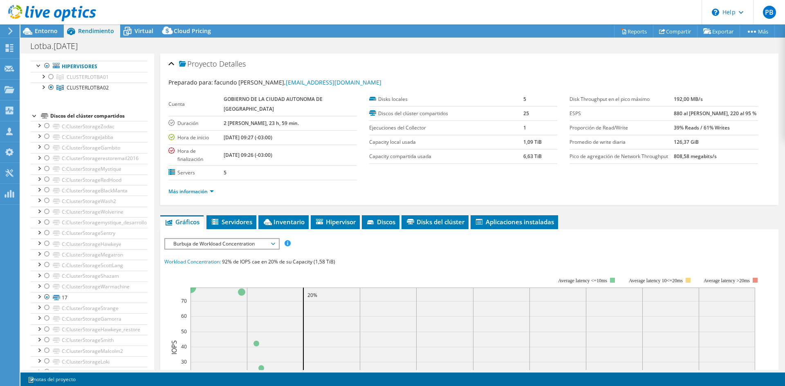
click at [33, 116] on div at bounding box center [35, 115] width 8 height 8
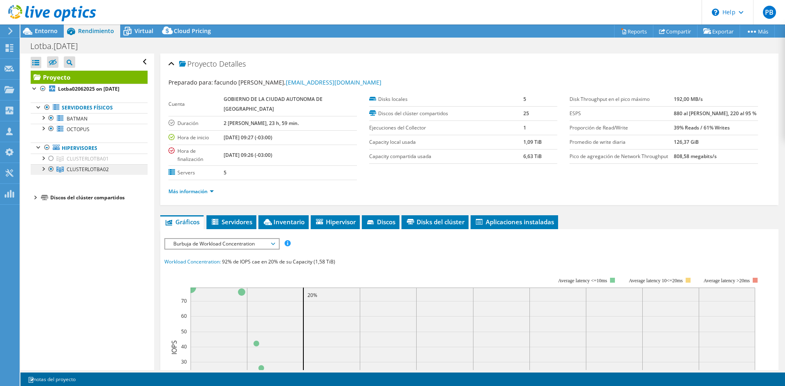
click at [84, 162] on span "CLUSTERLOTBA02" at bounding box center [88, 158] width 42 height 7
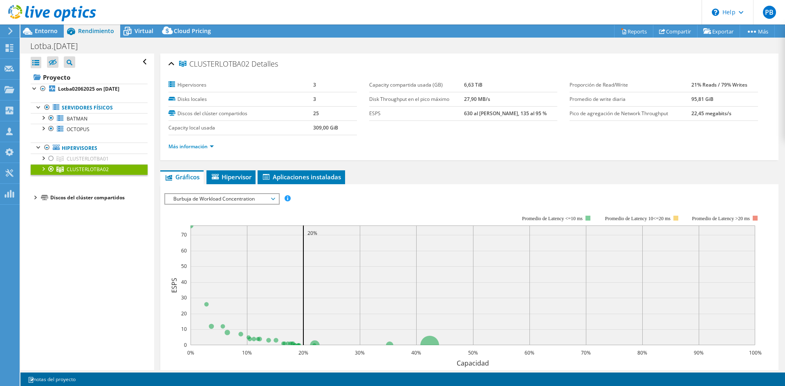
click at [44, 168] on div at bounding box center [43, 168] width 8 height 8
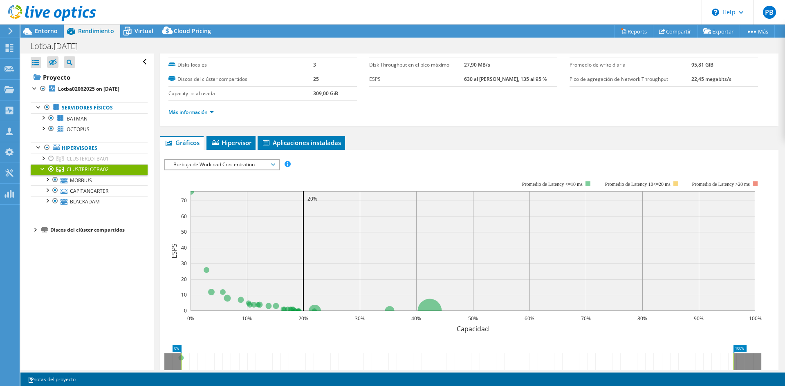
scroll to position [82, 0]
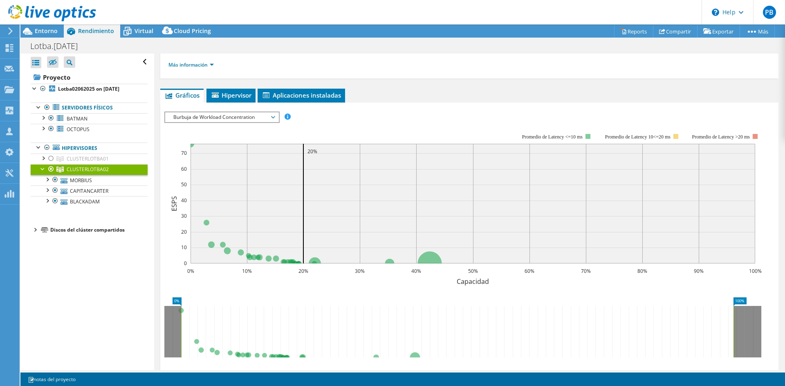
click at [247, 119] on span "Burbuja de Workload Concentration" at bounding box center [221, 117] width 105 height 10
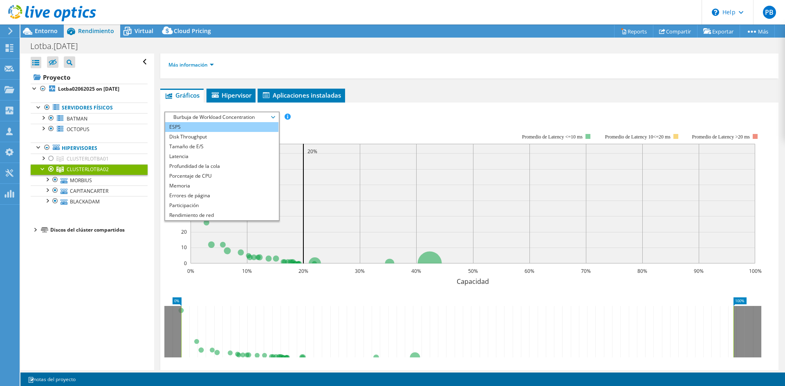
click at [242, 125] on li "ESPS" at bounding box center [221, 127] width 113 height 10
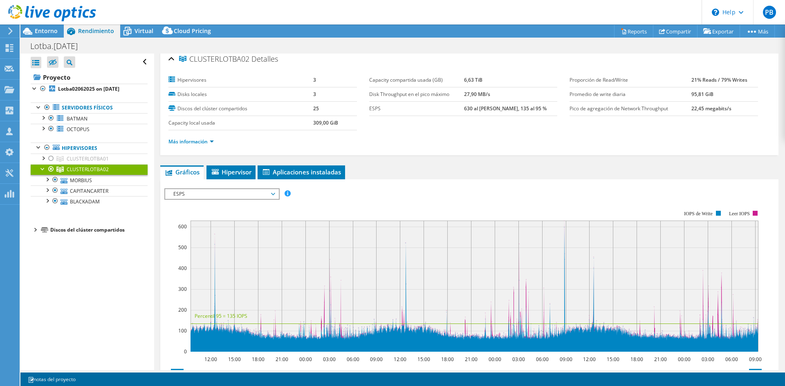
scroll to position [0, 0]
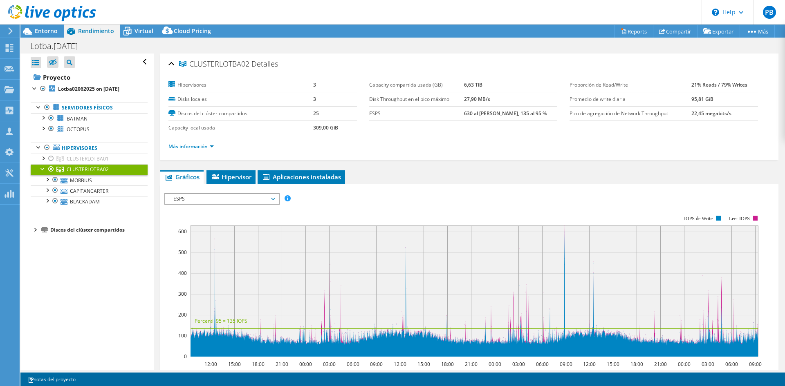
click at [208, 198] on span "ESPS" at bounding box center [221, 199] width 105 height 10
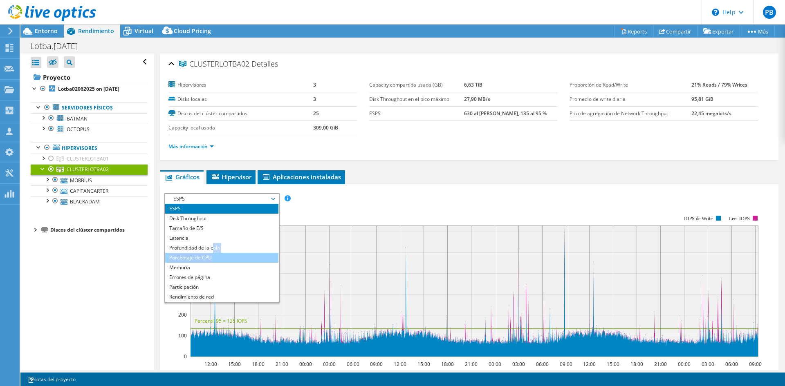
click at [215, 253] on ul "ESPS Disk Throughput Tamaño de E/S Latencia Profundidad de la cola Porcentaje d…" at bounding box center [221, 253] width 113 height 98
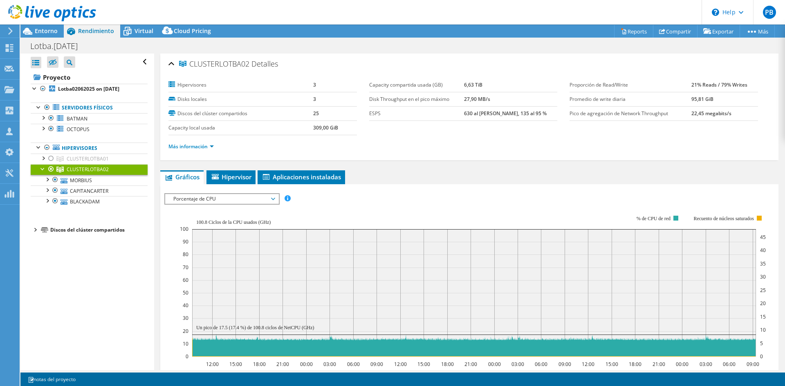
scroll to position [82, 0]
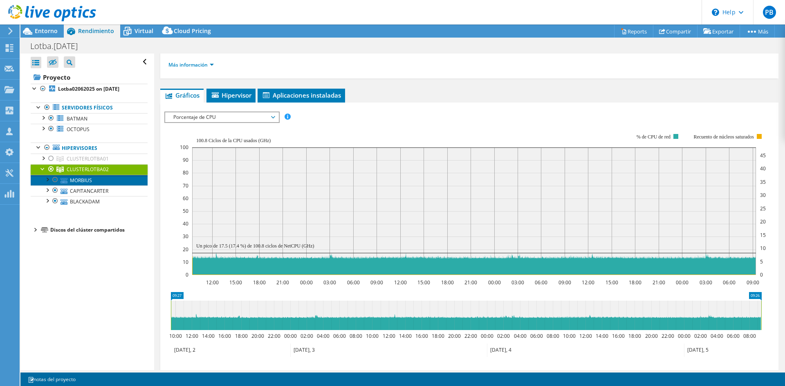
click at [92, 181] on link "MORBIUS" at bounding box center [89, 180] width 117 height 11
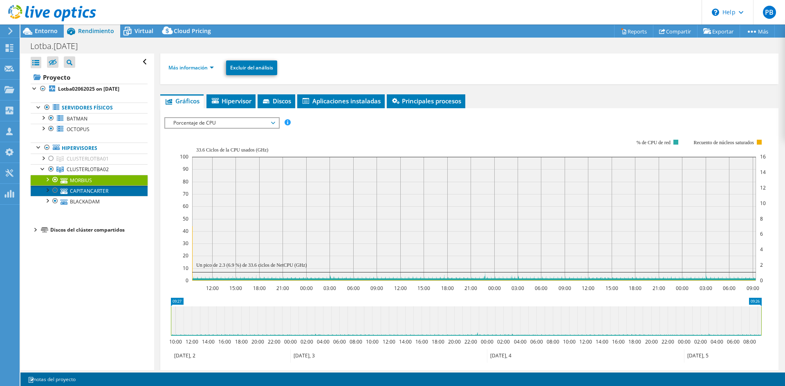
click at [95, 192] on link "CAPITANCARTER" at bounding box center [89, 191] width 117 height 11
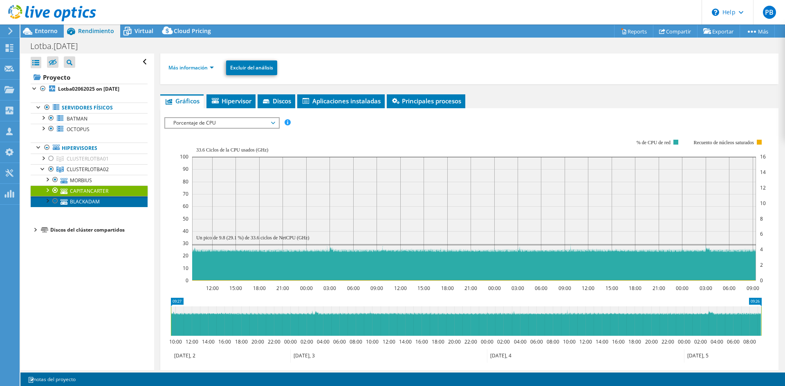
click at [96, 202] on link "BLACKADAM" at bounding box center [89, 201] width 117 height 11
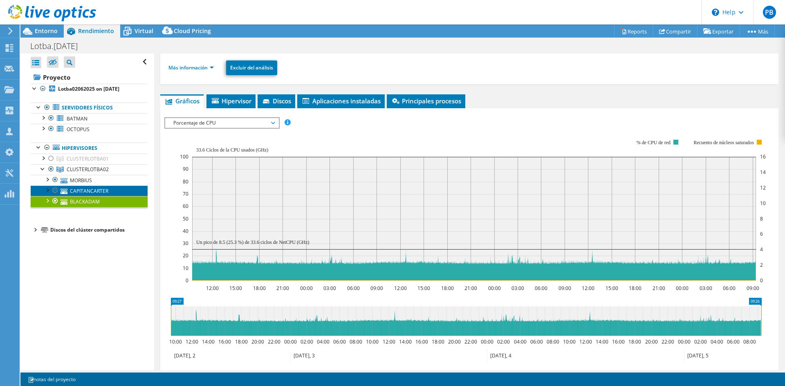
drag, startPoint x: 99, startPoint y: 192, endPoint x: 99, endPoint y: 186, distance: 5.8
click at [99, 192] on link "CAPITANCARTER" at bounding box center [89, 191] width 117 height 11
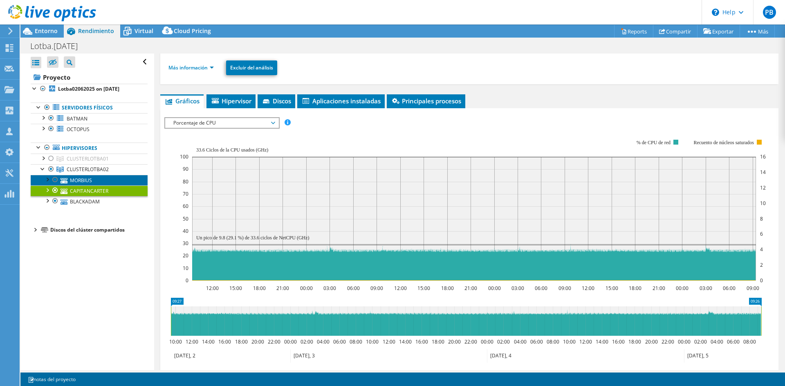
click at [100, 180] on link "MORBIUS" at bounding box center [89, 180] width 117 height 11
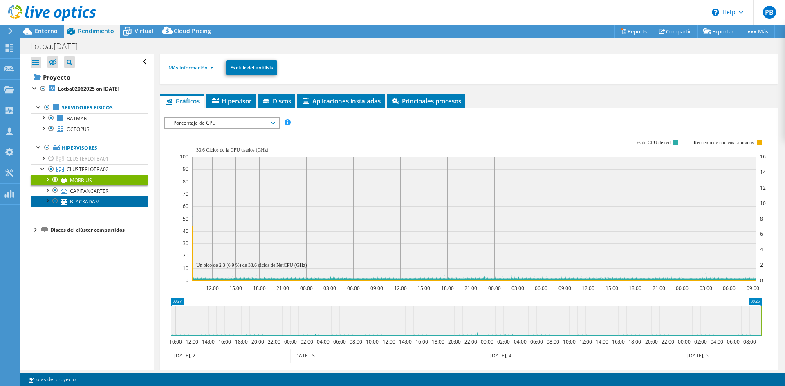
click at [99, 196] on link "BLACKADAM" at bounding box center [89, 201] width 117 height 11
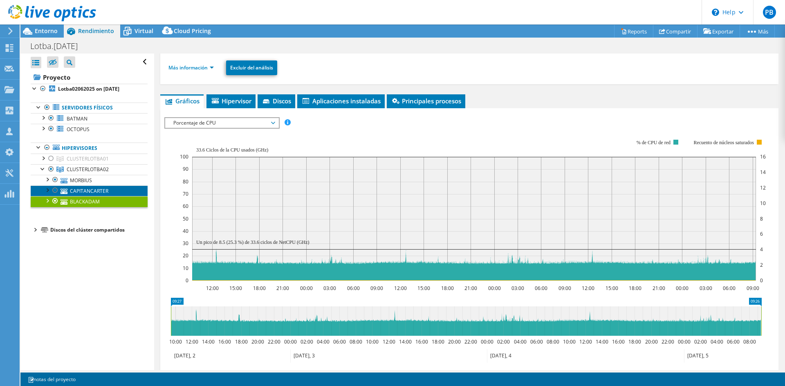
click at [103, 191] on link "CAPITANCARTER" at bounding box center [89, 191] width 117 height 11
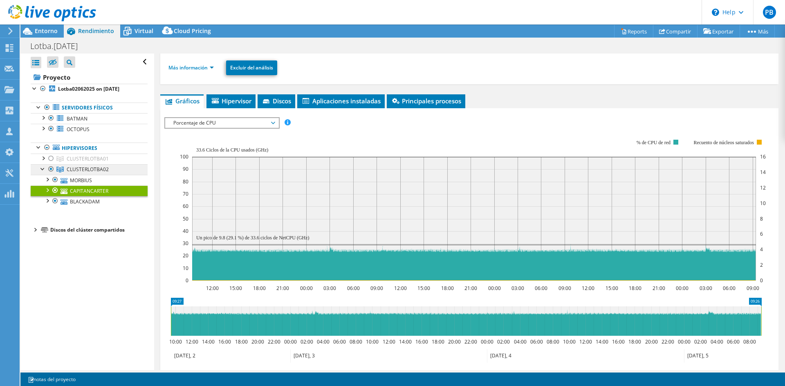
click at [81, 162] on span "CLUSTERLOTBA02" at bounding box center [88, 158] width 42 height 7
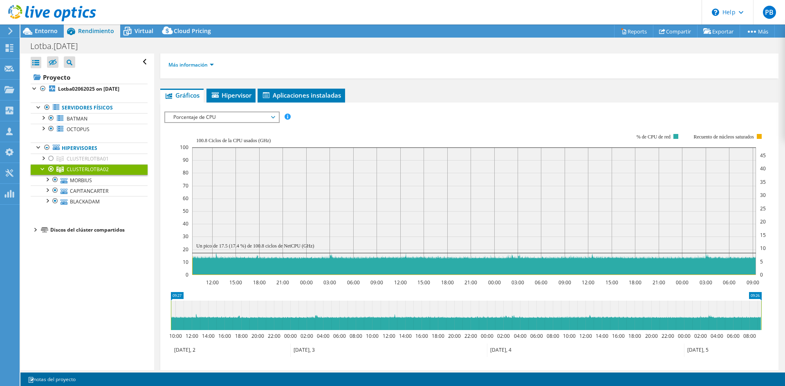
click at [227, 116] on span "Porcentaje de CPU" at bounding box center [221, 117] width 105 height 10
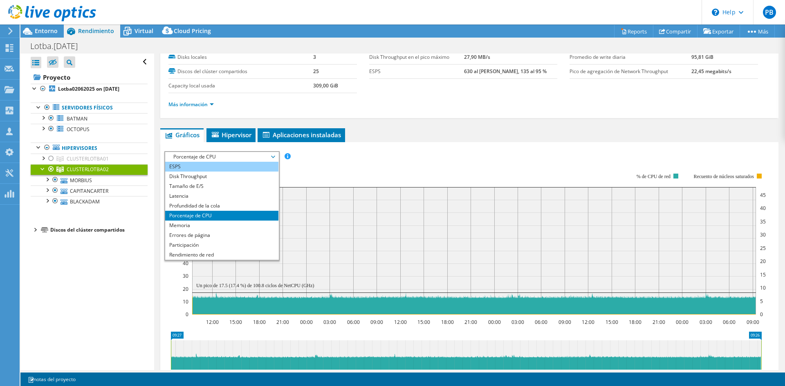
scroll to position [0, 0]
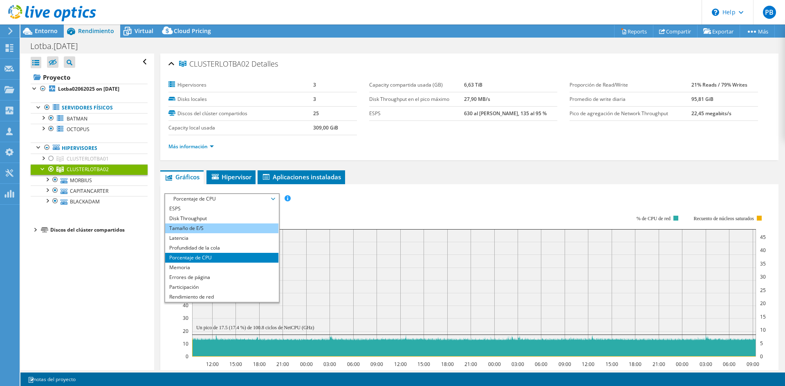
click at [211, 228] on li "Tamaño de E/S" at bounding box center [221, 229] width 113 height 10
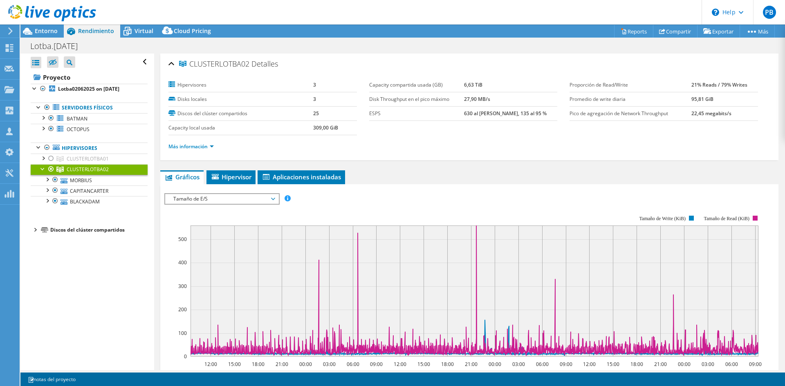
click at [228, 199] on span "Tamaño de E/S" at bounding box center [221, 199] width 105 height 10
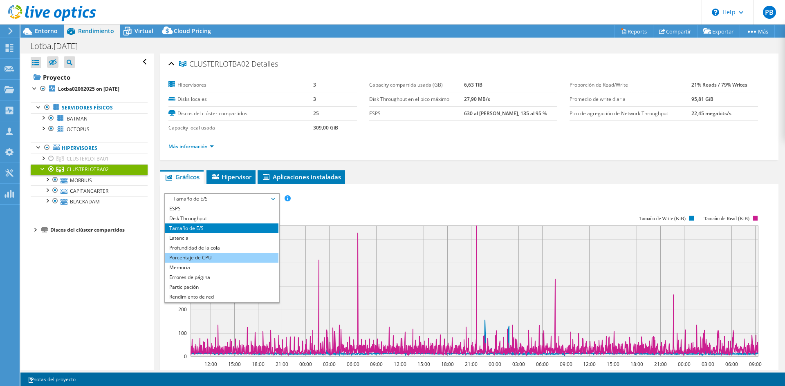
scroll to position [29, 0]
click at [227, 259] on li "Participación" at bounding box center [221, 258] width 113 height 10
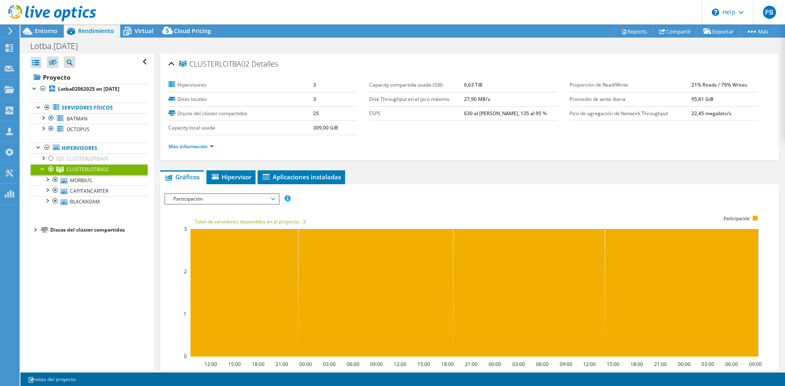
click at [242, 197] on span "Participación" at bounding box center [221, 199] width 105 height 10
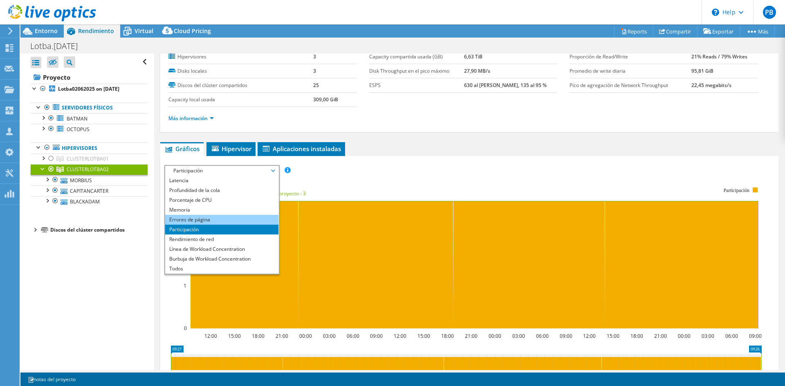
scroll to position [41, 0]
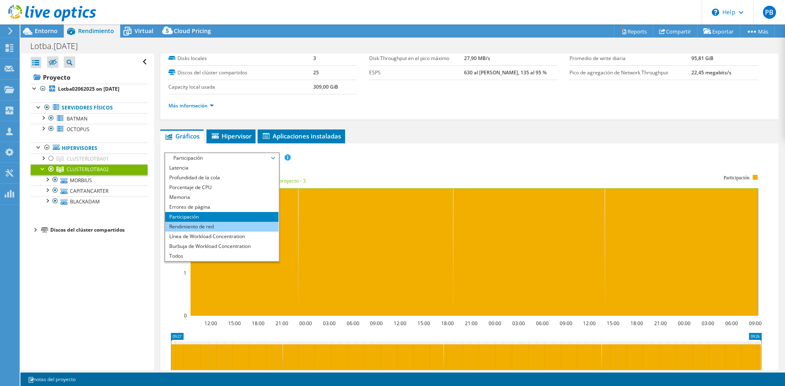
click at [225, 229] on li "Rendimiento de red" at bounding box center [221, 227] width 113 height 10
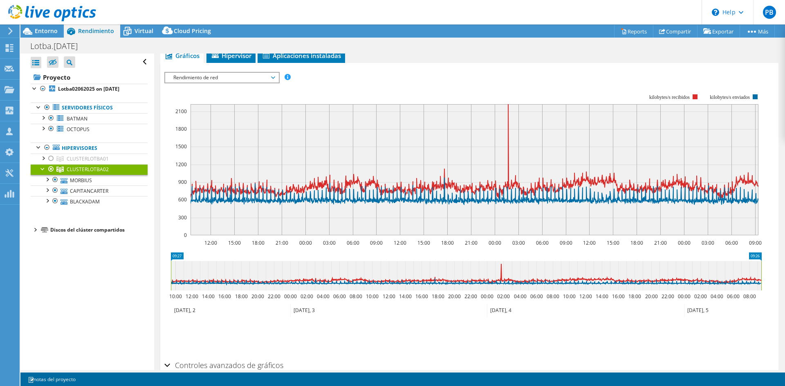
scroll to position [82, 0]
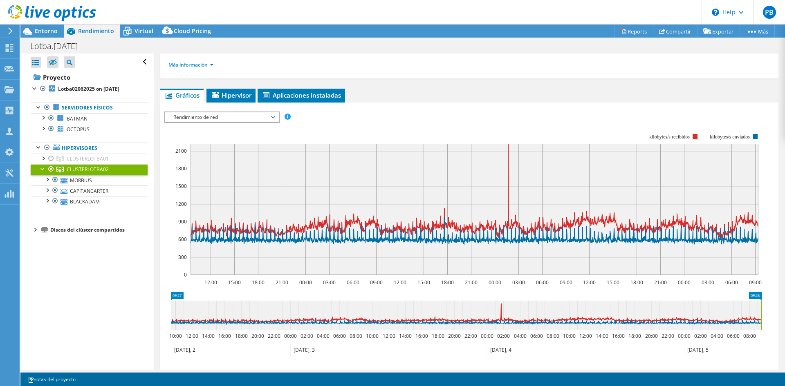
click at [501, 307] on icon at bounding box center [466, 315] width 590 height 29
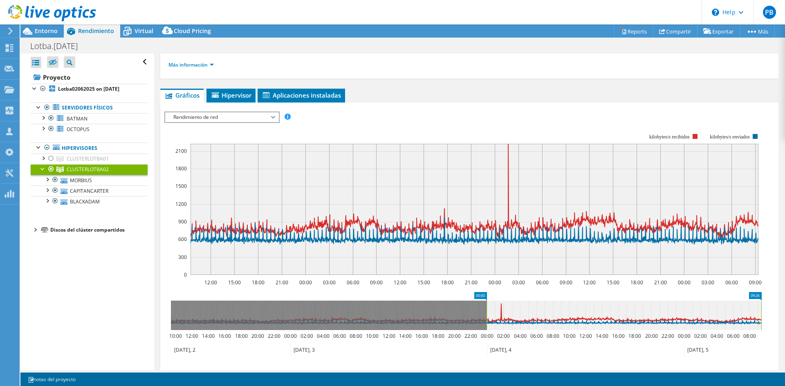
drag, startPoint x: 178, startPoint y: 296, endPoint x: 494, endPoint y: 300, distance: 315.7
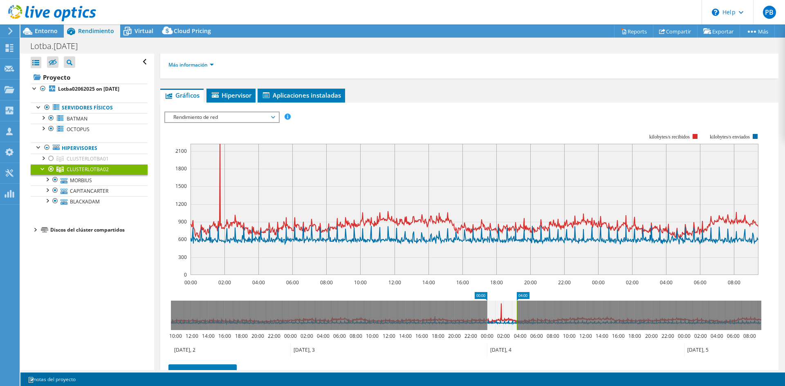
drag, startPoint x: 757, startPoint y: 295, endPoint x: 512, endPoint y: 305, distance: 244.7
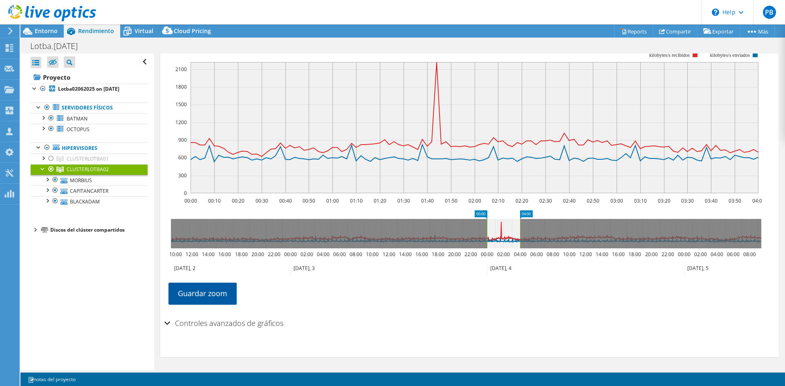
scroll to position [0, 0]
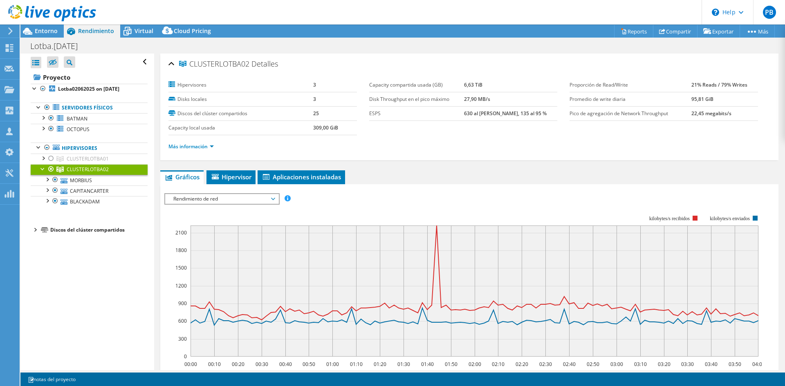
click at [229, 204] on span "Rendimiento de red" at bounding box center [221, 199] width 105 height 10
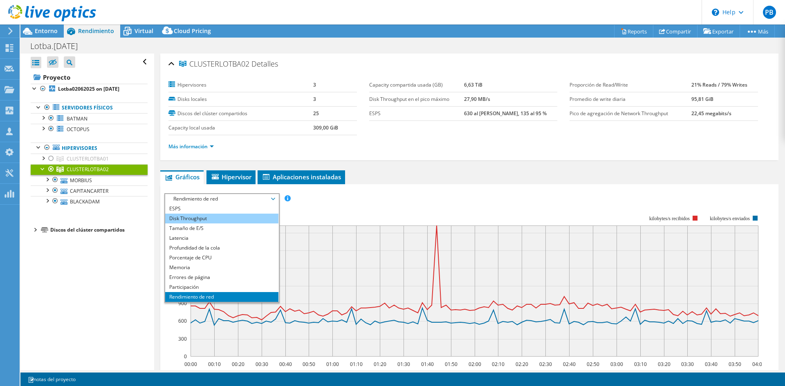
click at [223, 218] on li "Disk Throughput" at bounding box center [221, 219] width 113 height 10
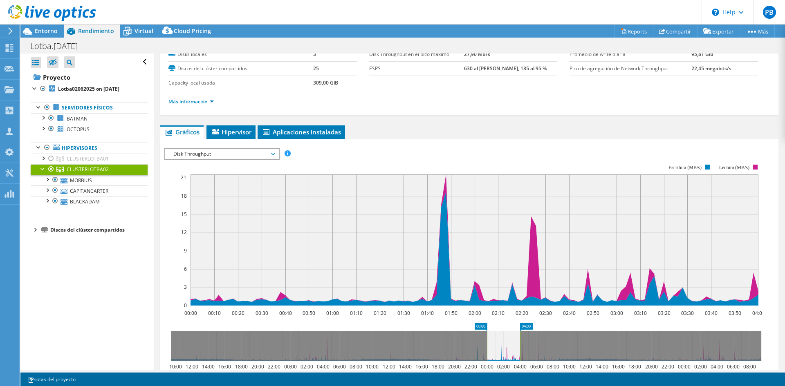
scroll to position [123, 0]
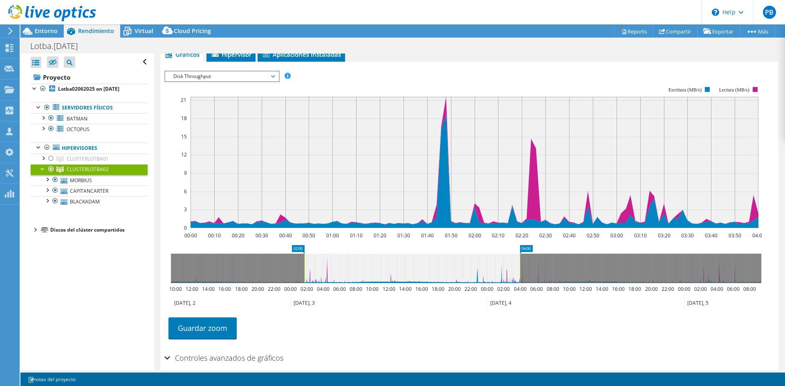
drag, startPoint x: 479, startPoint y: 248, endPoint x: 296, endPoint y: 251, distance: 182.8
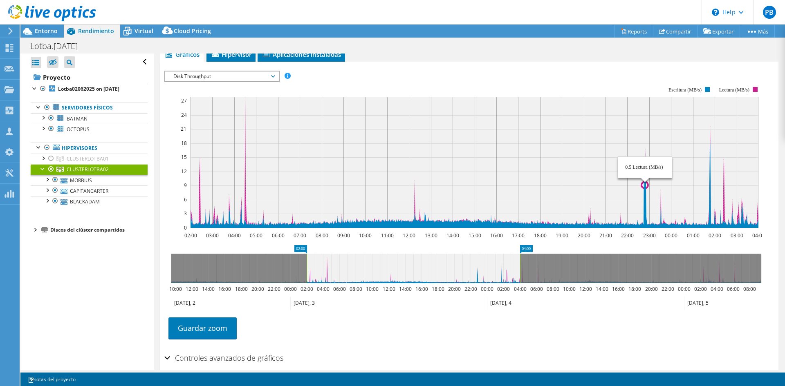
click at [645, 176] on icon "02:00 03:00 04:00 05:00 06:00 07:00 08:00 09:00 10:00 11:00 12:00 13:00 14:00 1…" at bounding box center [466, 158] width 604 height 164
drag, startPoint x: 649, startPoint y: 225, endPoint x: 649, endPoint y: 231, distance: 6.6
click at [649, 231] on icon "02:00 03:00 04:00 05:00 06:00 07:00 08:00 09:00 10:00 11:00 12:00 13:00 14:00 1…" at bounding box center [466, 158] width 604 height 164
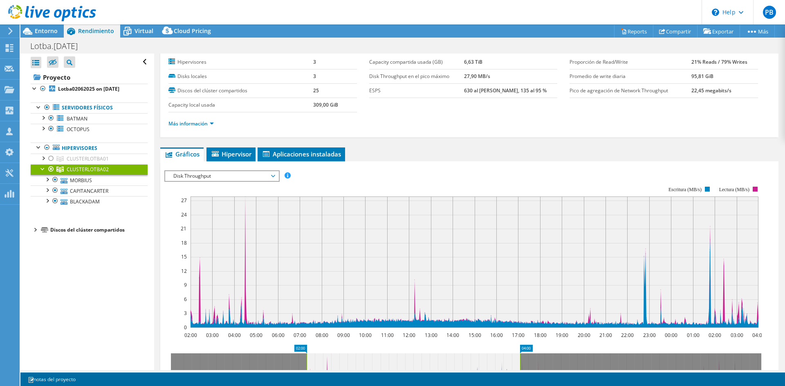
scroll to position [0, 0]
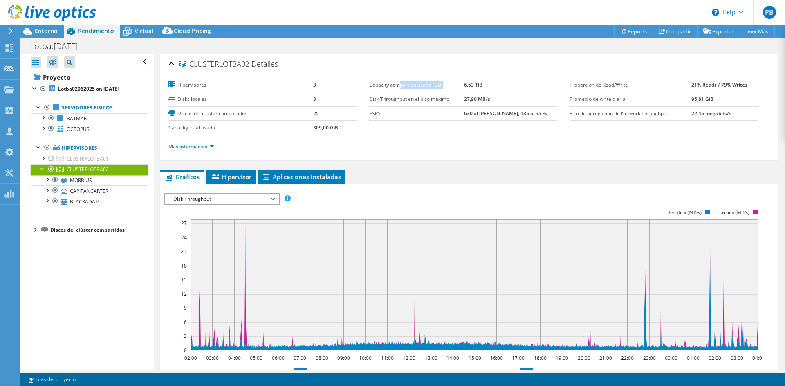
drag, startPoint x: 399, startPoint y: 85, endPoint x: 453, endPoint y: 86, distance: 54.0
click at [452, 86] on label "Capacity compartida usada (GB)" at bounding box center [416, 85] width 95 height 8
click at [381, 102] on label "Disk Throughput en el pico máximo" at bounding box center [416, 99] width 95 height 8
click at [87, 181] on link "MORBIUS" at bounding box center [89, 180] width 117 height 11
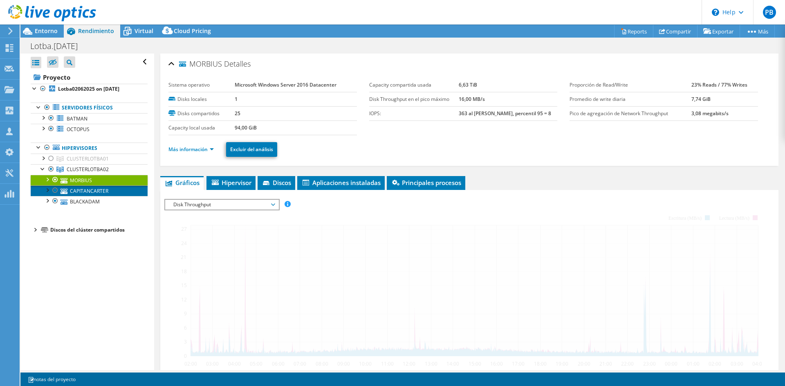
click at [87, 192] on link "CAPITANCARTER" at bounding box center [89, 191] width 117 height 11
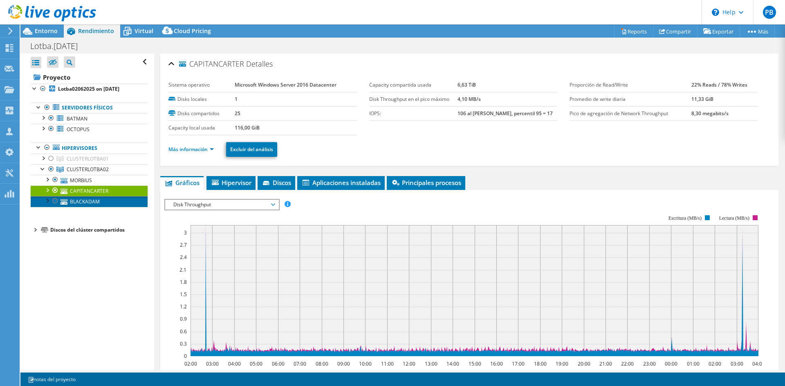
click at [87, 203] on link "BLACKADAM" at bounding box center [89, 201] width 117 height 11
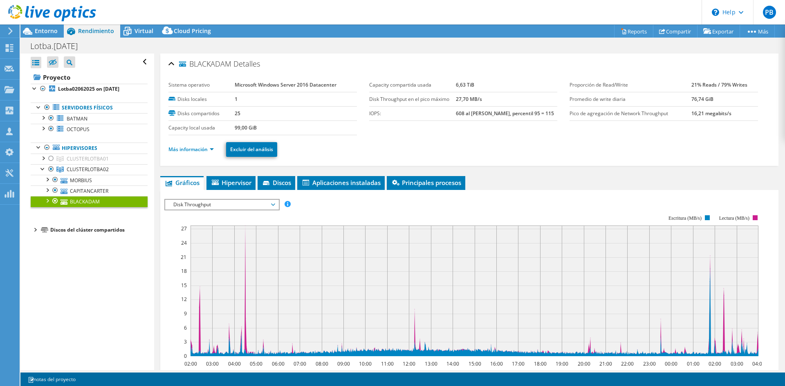
click at [258, 183] on ul "Gráficos Servidores Inventario Hipervisor Discos Disks del clúster Aplicaciones…" at bounding box center [469, 183] width 618 height 14
click at [269, 183] on icon at bounding box center [266, 183] width 7 height 4
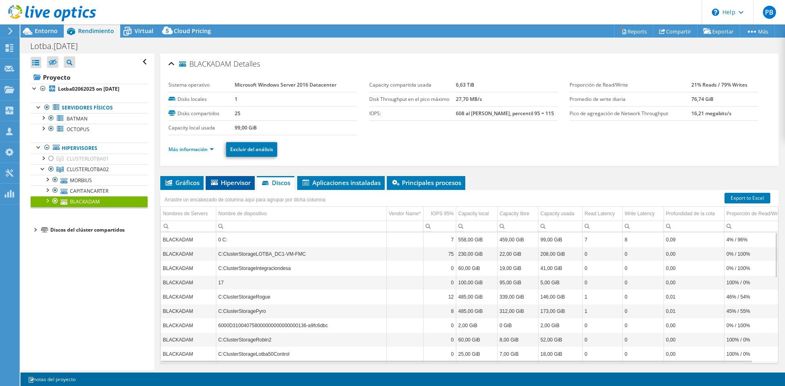
click at [223, 186] on span "Hipervisor" at bounding box center [230, 183] width 41 height 8
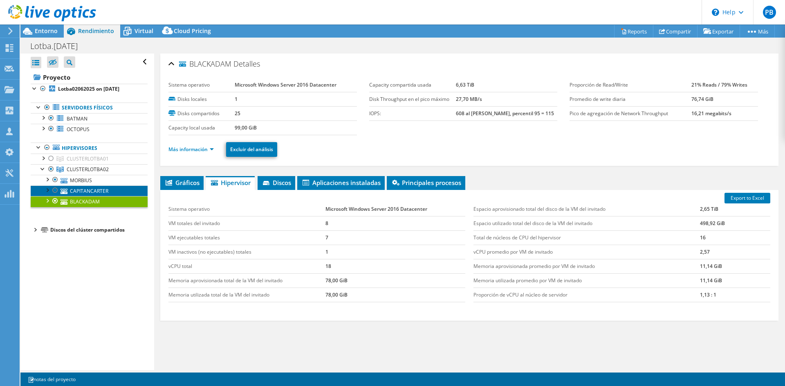
click at [92, 193] on link "CAPITANCARTER" at bounding box center [89, 191] width 117 height 11
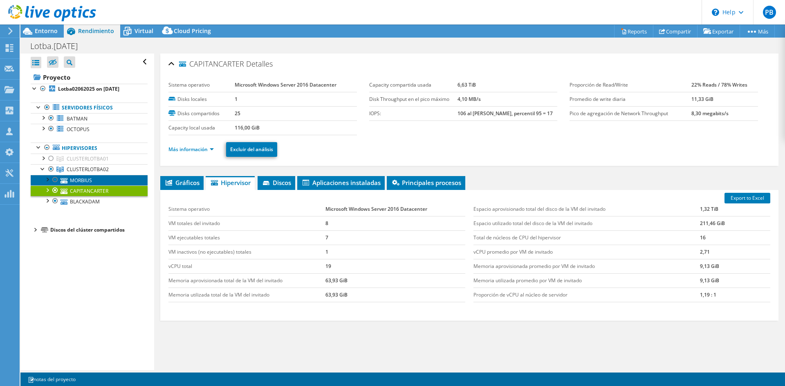
click at [89, 182] on link "MORBIUS" at bounding box center [89, 180] width 117 height 11
click at [87, 193] on link "CAPITANCARTER" at bounding box center [89, 191] width 117 height 11
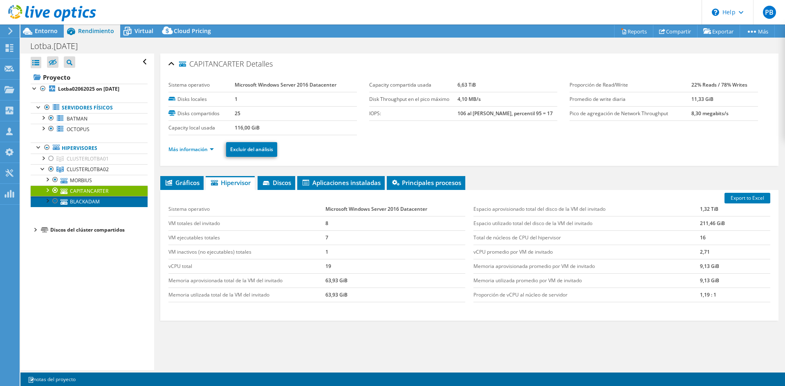
click at [87, 202] on link "BLACKADAM" at bounding box center [89, 201] width 117 height 11
select select "USWest"
select select "USD"
click at [197, 184] on span "Gráficos" at bounding box center [181, 183] width 35 height 8
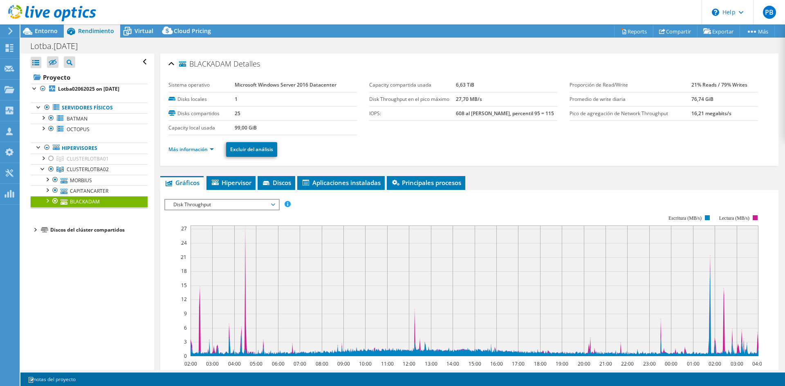
click at [237, 206] on span "Disk Throughput" at bounding box center [221, 205] width 105 height 10
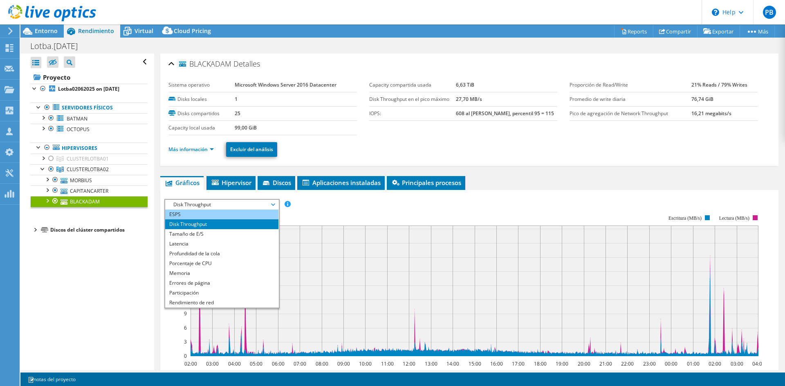
click at [242, 210] on li "ESPS" at bounding box center [221, 215] width 113 height 10
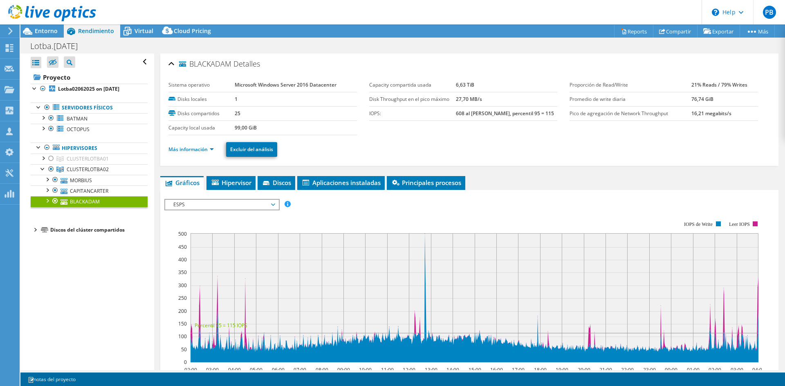
click at [424, 259] on rect at bounding box center [475, 297] width 568 height 129
click at [84, 162] on span "CLUSTERLOTBA02" at bounding box center [88, 158] width 42 height 7
